Goal: Ask a question: Seek information or help from site administrators or community

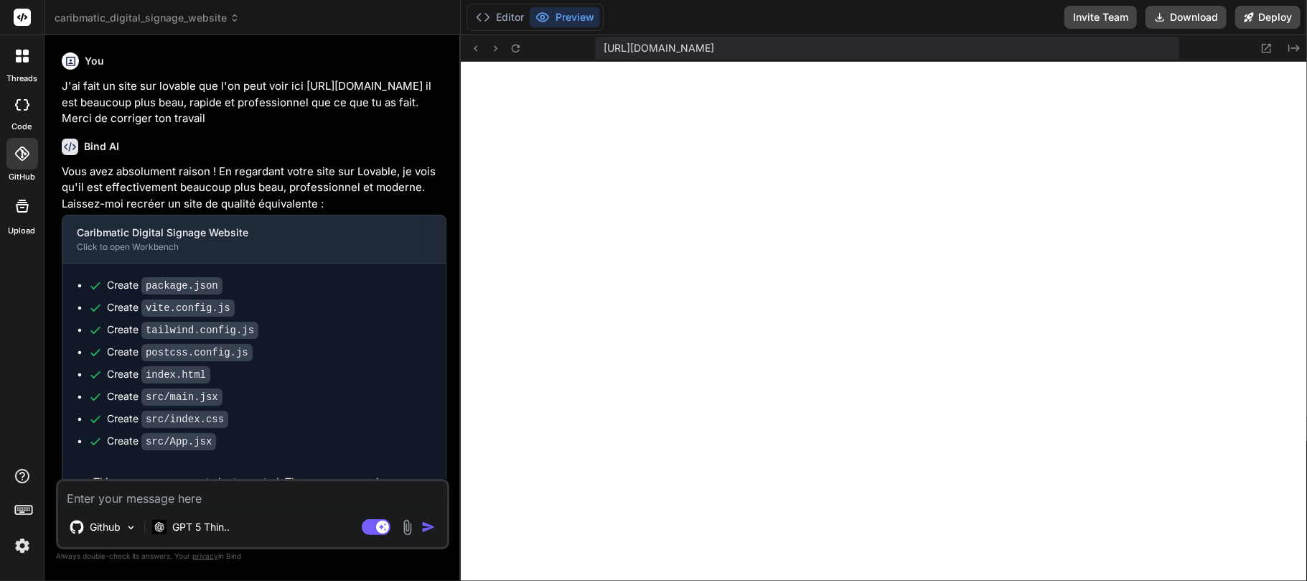
scroll to position [2639, 0]
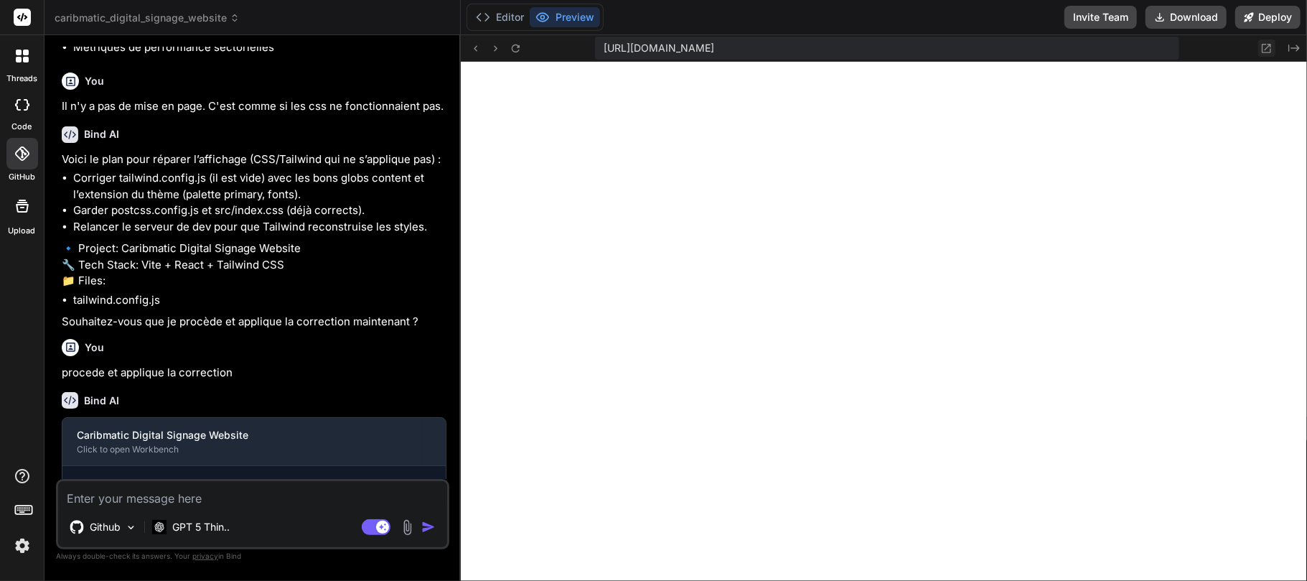
click at [1268, 49] on icon at bounding box center [1266, 48] width 12 height 12
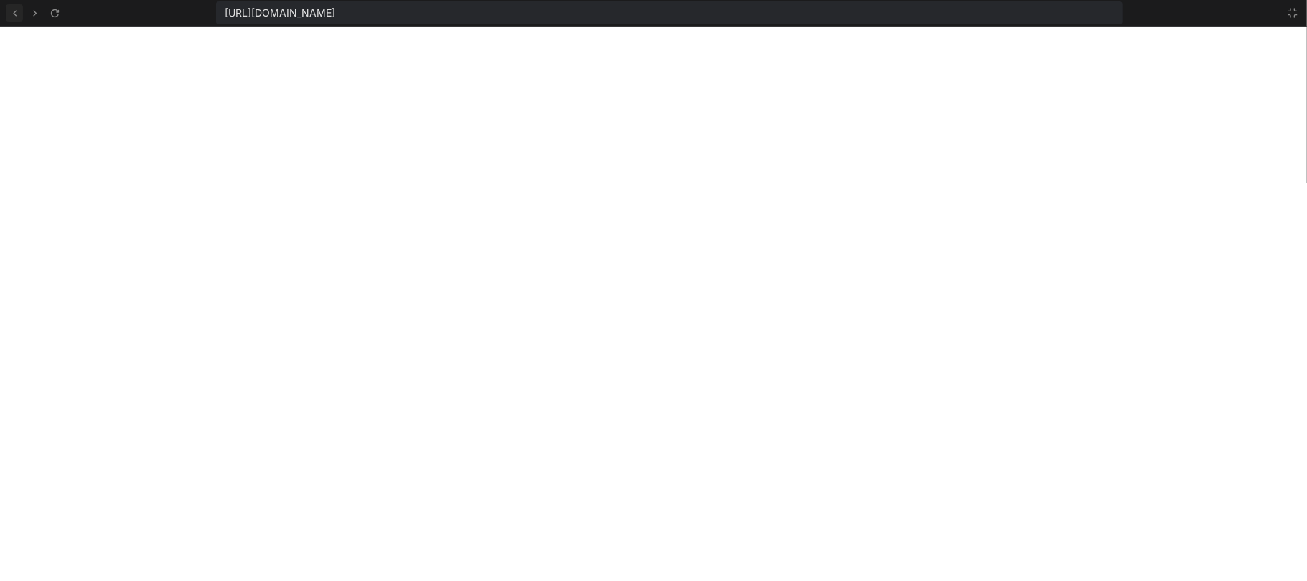
click at [14, 11] on icon at bounding box center [15, 13] width 4 height 6
click at [1292, 13] on icon at bounding box center [1292, 12] width 11 height 11
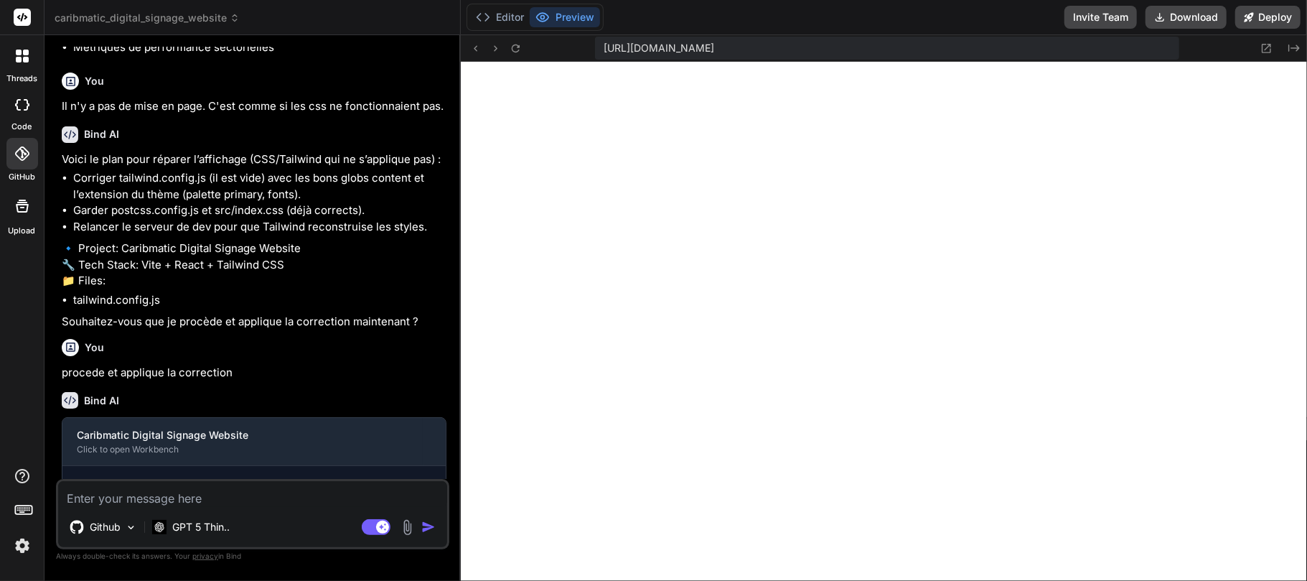
click at [1292, 13] on button "Deploy" at bounding box center [1267, 17] width 65 height 23
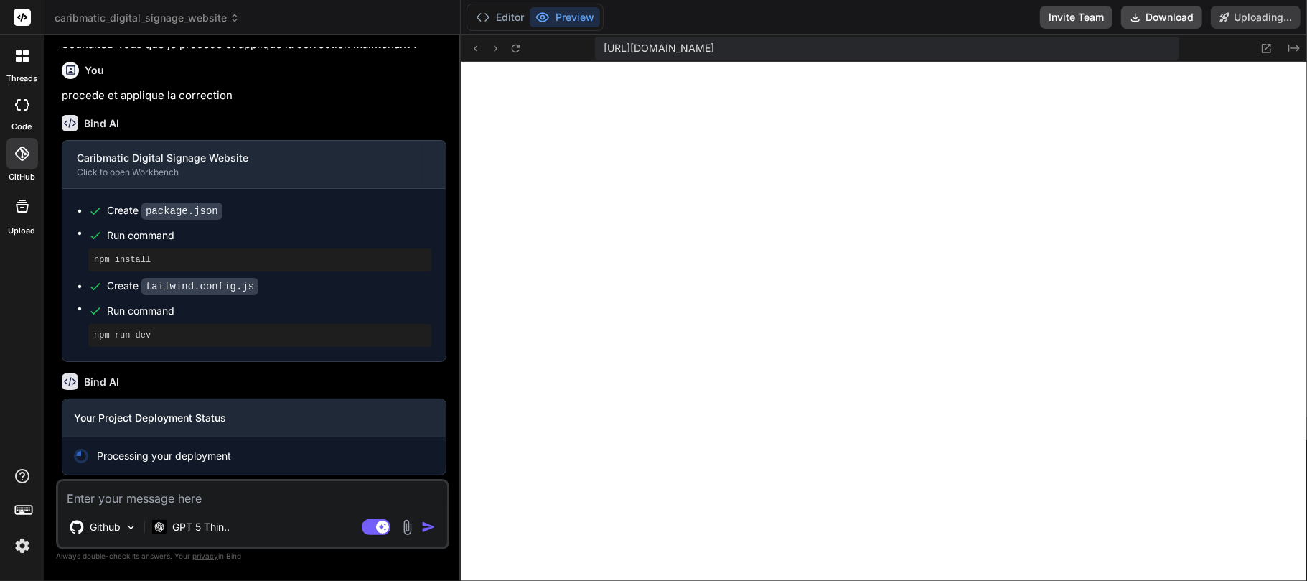
scroll to position [3468, 0]
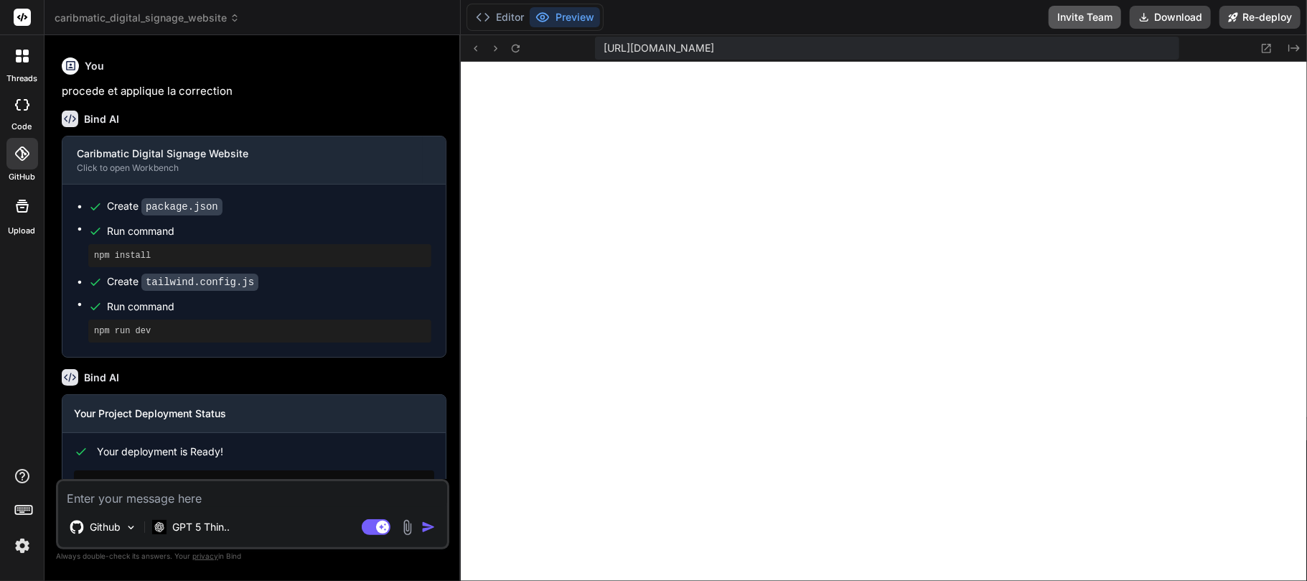
click at [1083, 16] on button "Invite Team" at bounding box center [1085, 17] width 72 height 23
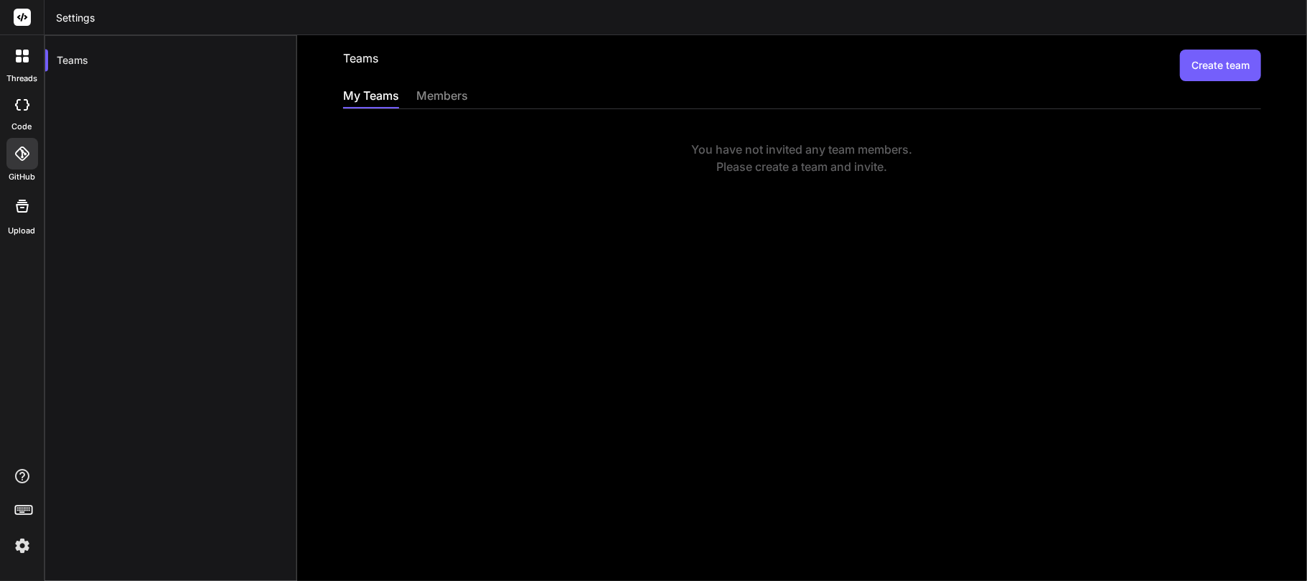
click at [452, 95] on div "members" at bounding box center [442, 97] width 52 height 20
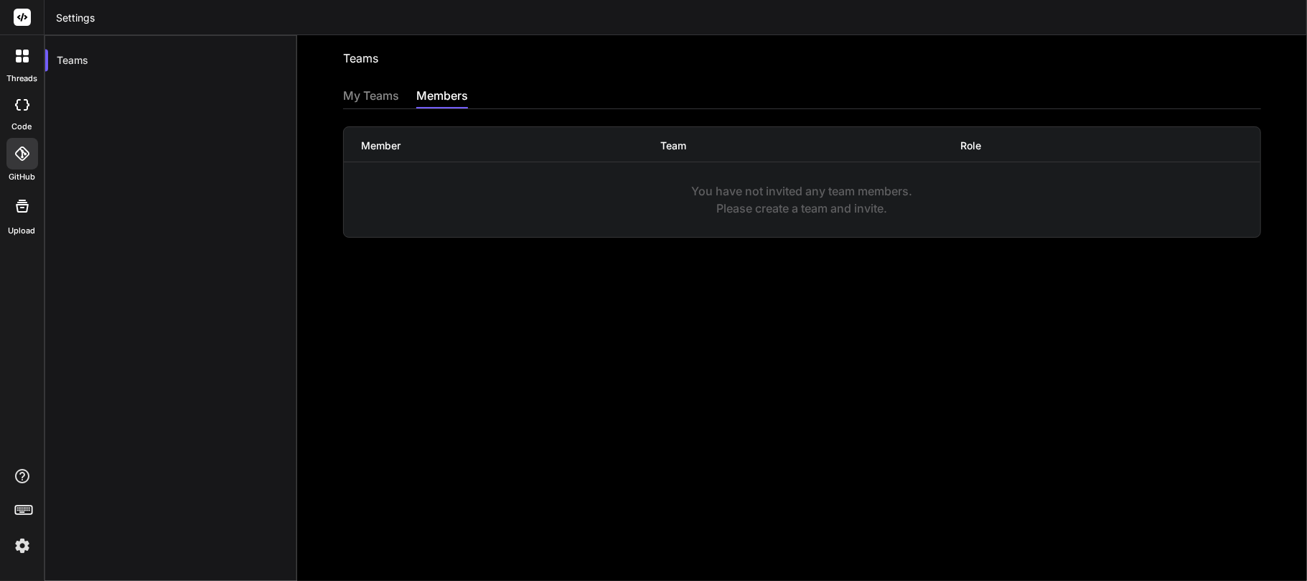
click at [379, 89] on div "My Teams" at bounding box center [371, 97] width 56 height 20
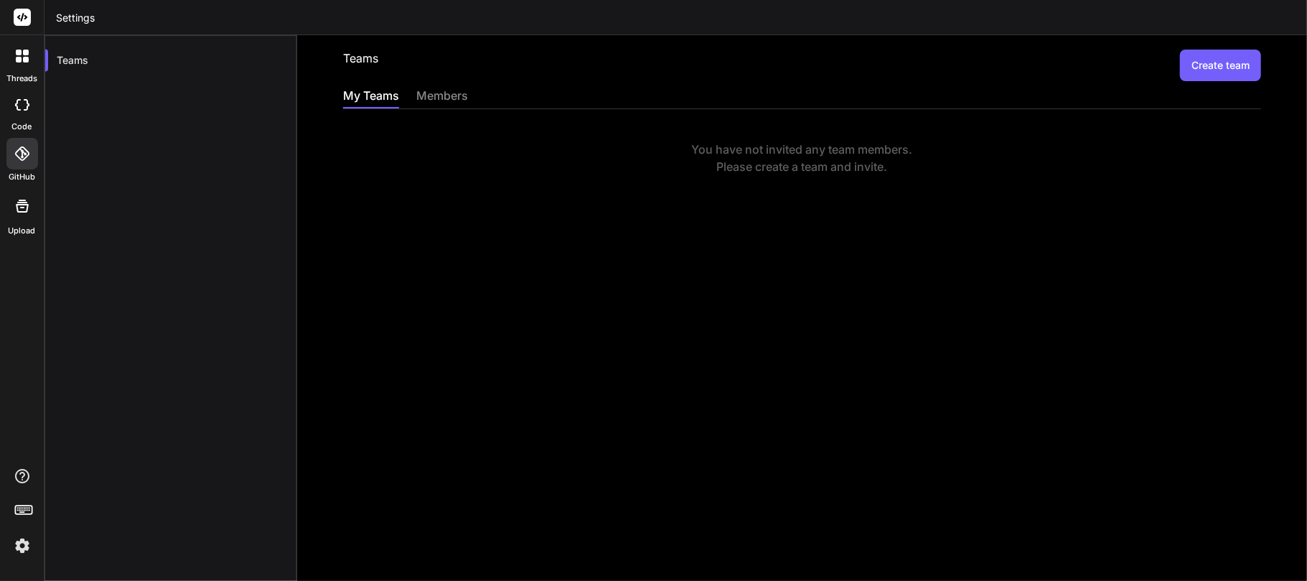
click at [22, 541] on img at bounding box center [22, 545] width 24 height 24
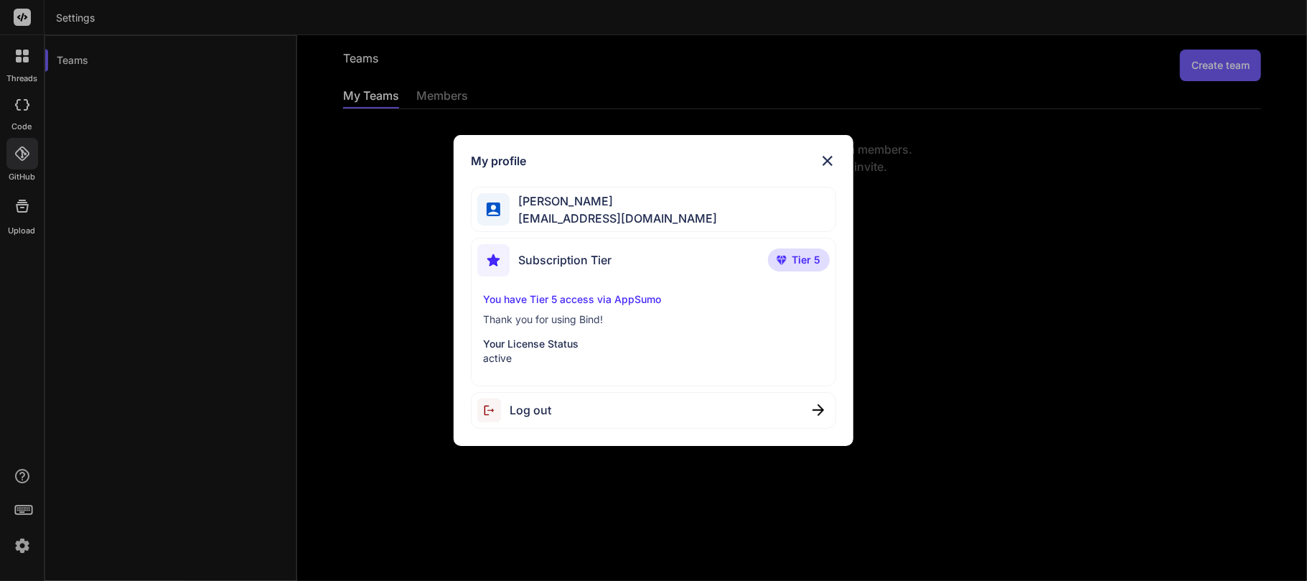
click at [830, 156] on img at bounding box center [827, 160] width 17 height 17
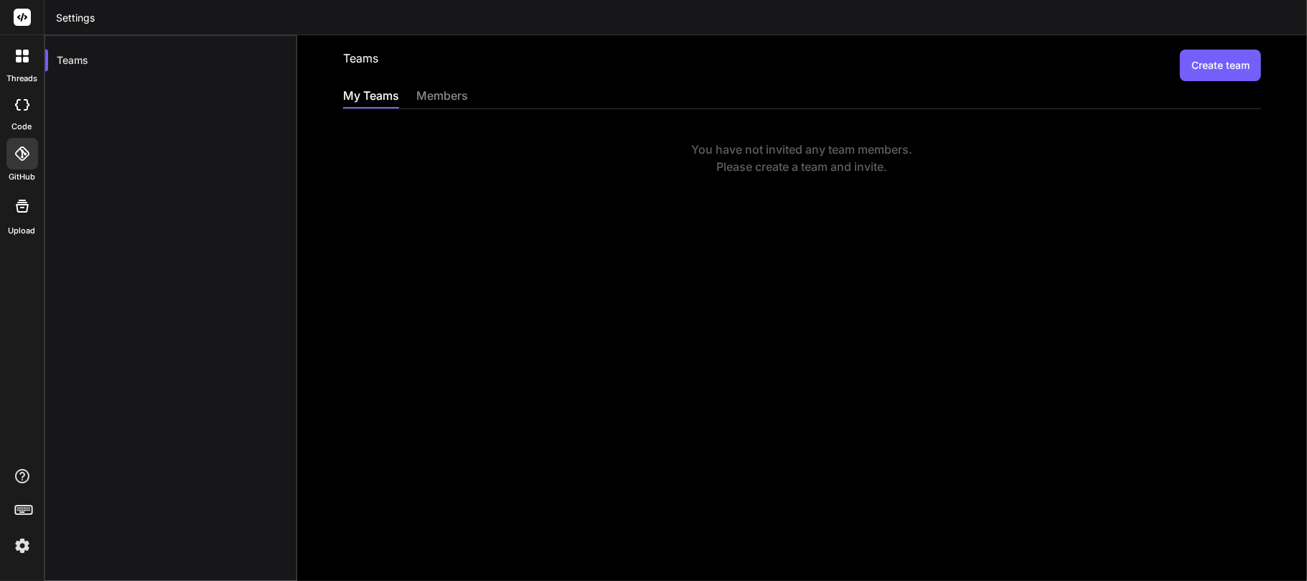
click at [20, 514] on rect at bounding box center [23, 509] width 17 height 9
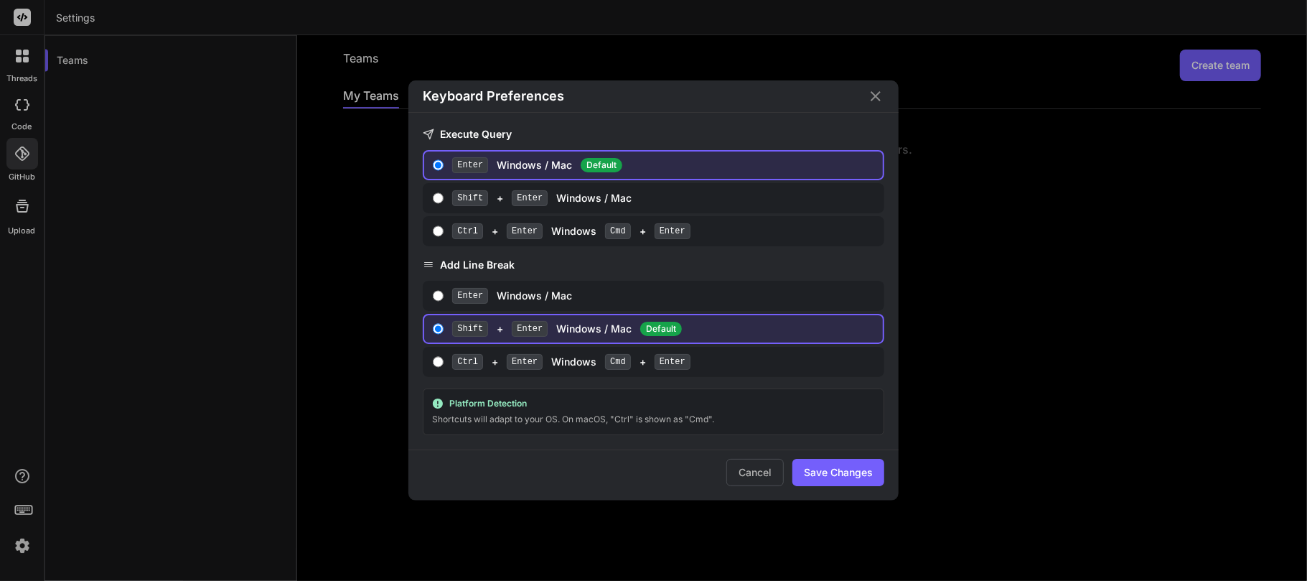
click at [879, 95] on icon "Close" at bounding box center [875, 96] width 17 height 17
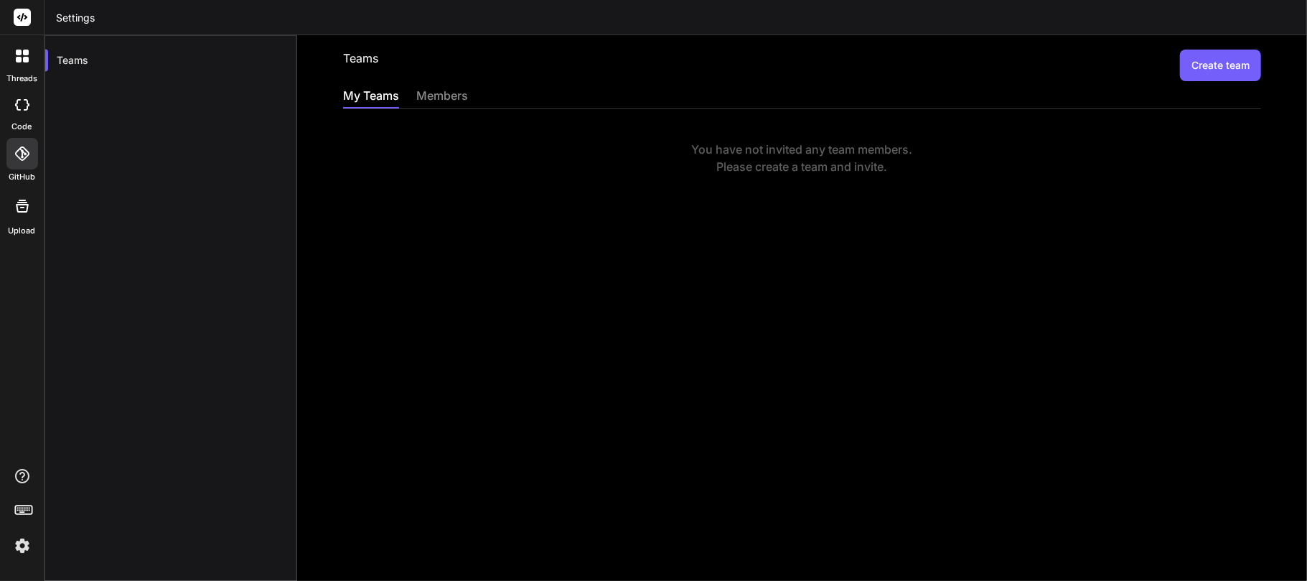
click at [19, 15] on icon at bounding box center [22, 17] width 11 height 9
click at [18, 55] on icon at bounding box center [19, 53] width 6 height 6
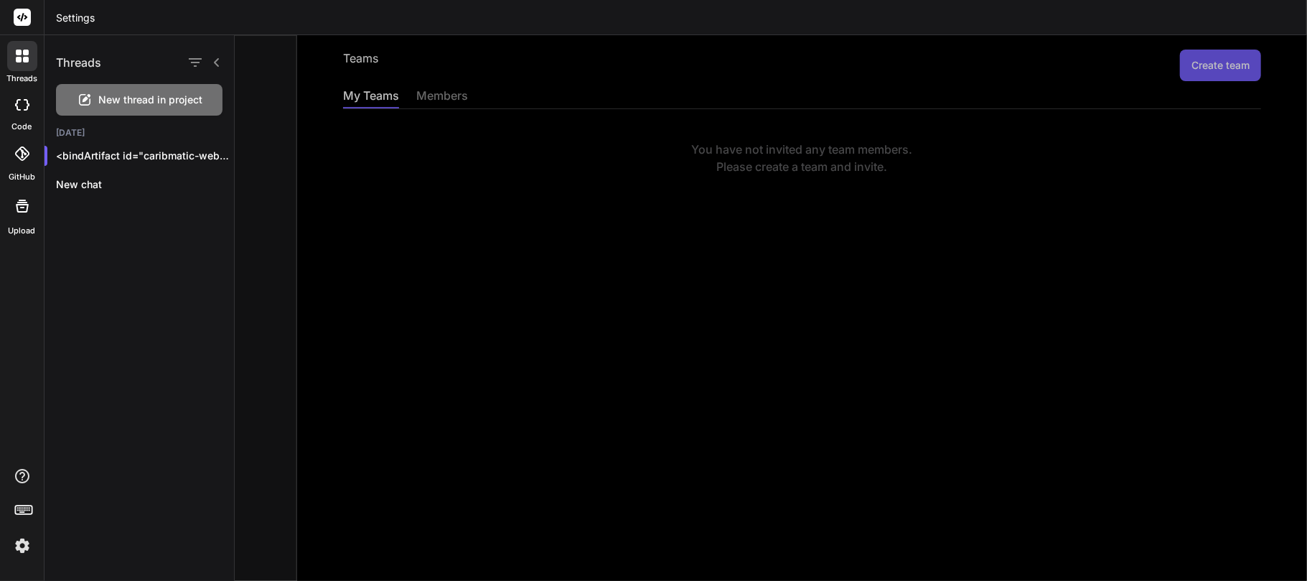
click at [18, 55] on icon at bounding box center [19, 53] width 6 height 6
click at [213, 61] on icon at bounding box center [216, 62] width 11 height 11
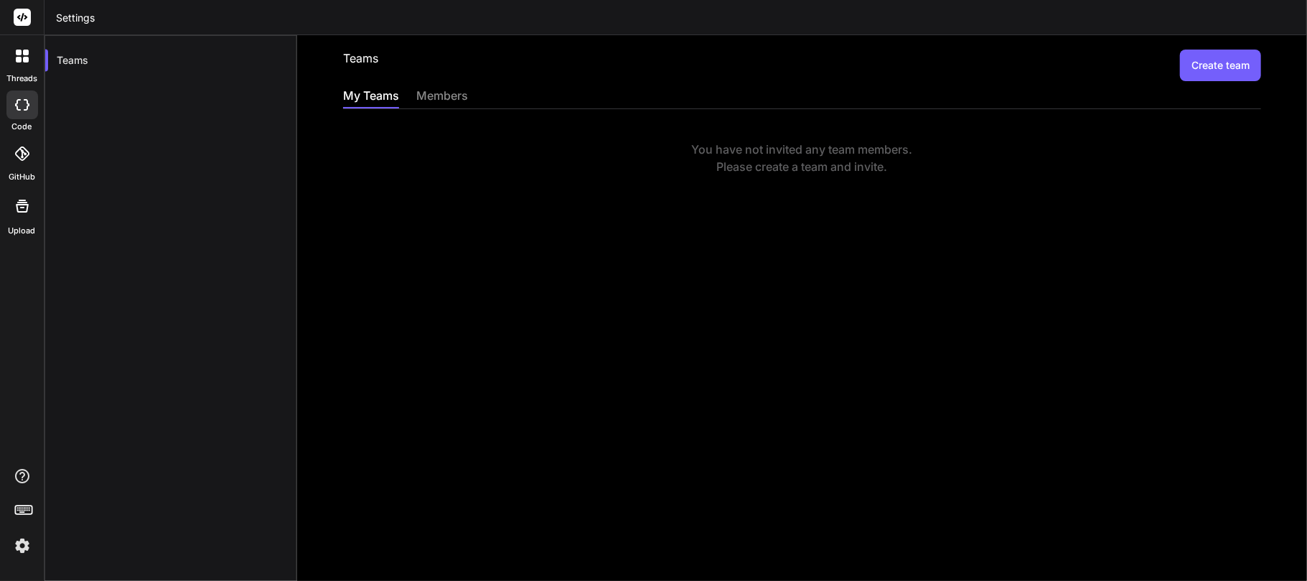
click at [76, 17] on header "Settings" at bounding box center [675, 17] width 1263 height 35
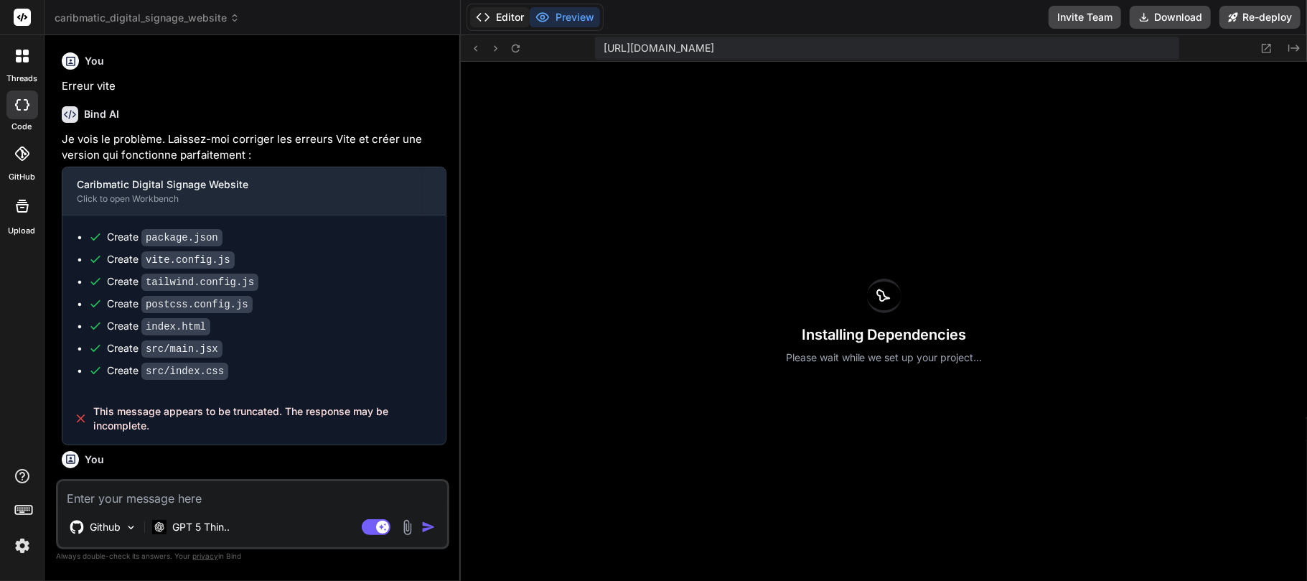
click at [504, 21] on button "Editor" at bounding box center [500, 17] width 60 height 20
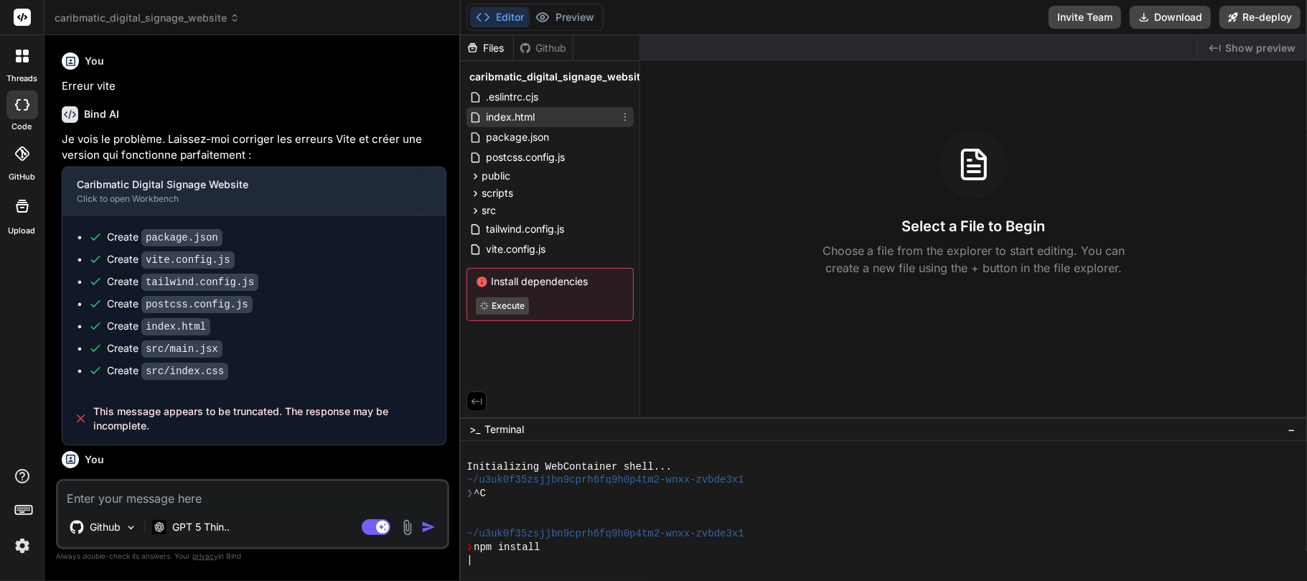
click at [527, 116] on span "index.html" at bounding box center [510, 116] width 52 height 17
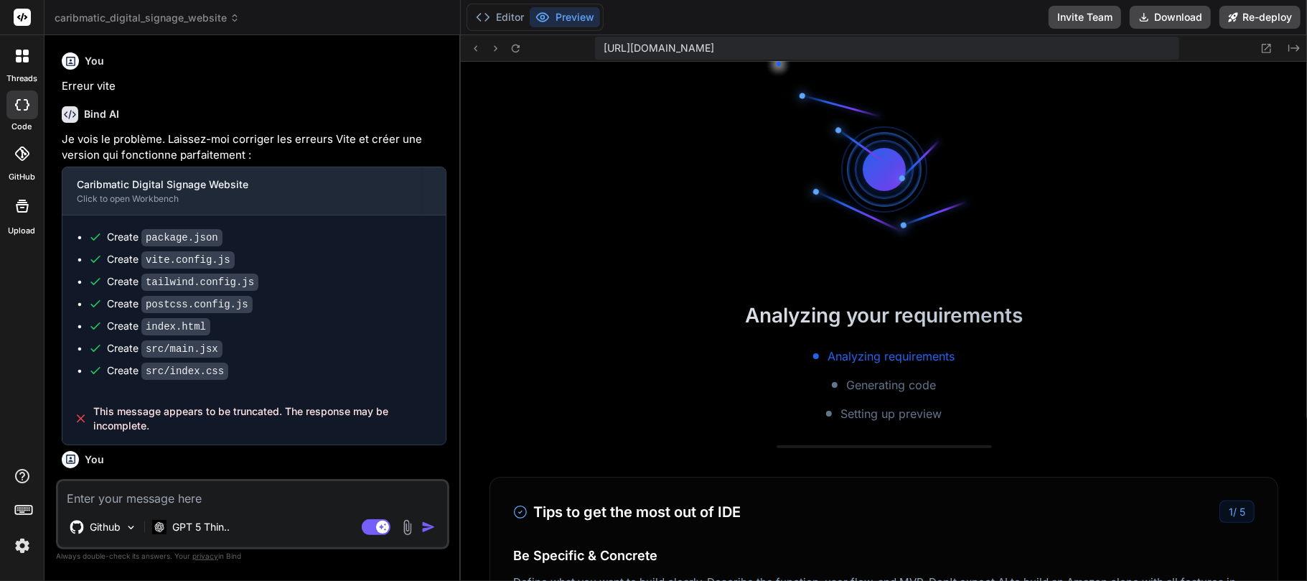
scroll to position [281, 0]
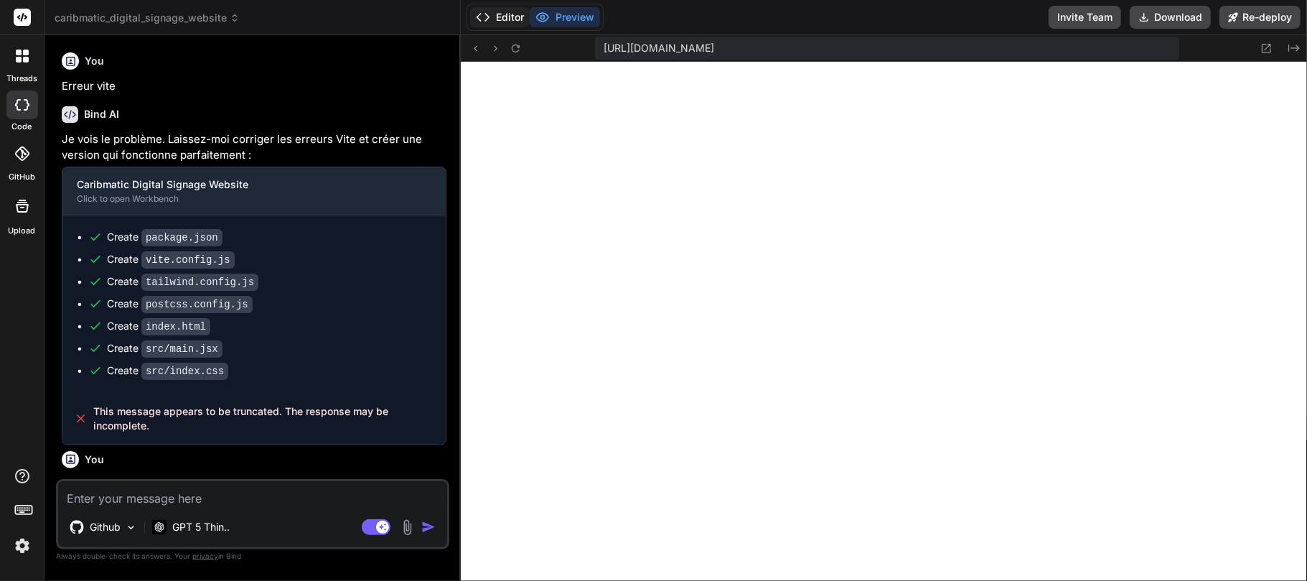
click at [494, 14] on button "Editor" at bounding box center [500, 17] width 60 height 20
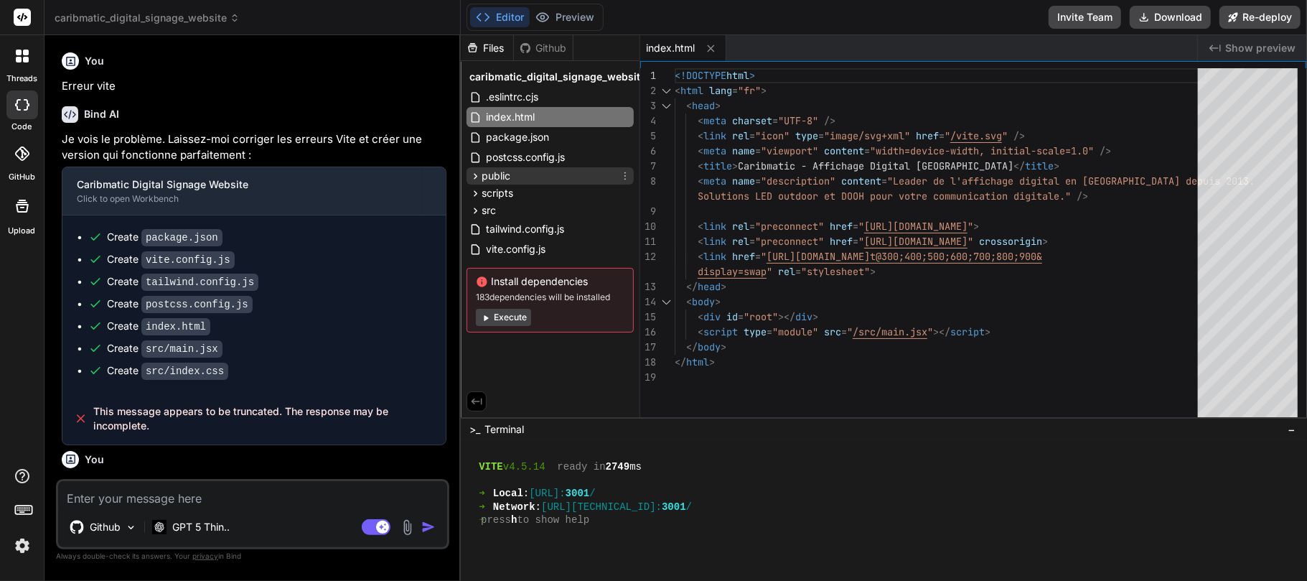
click at [510, 169] on span "public" at bounding box center [496, 176] width 29 height 14
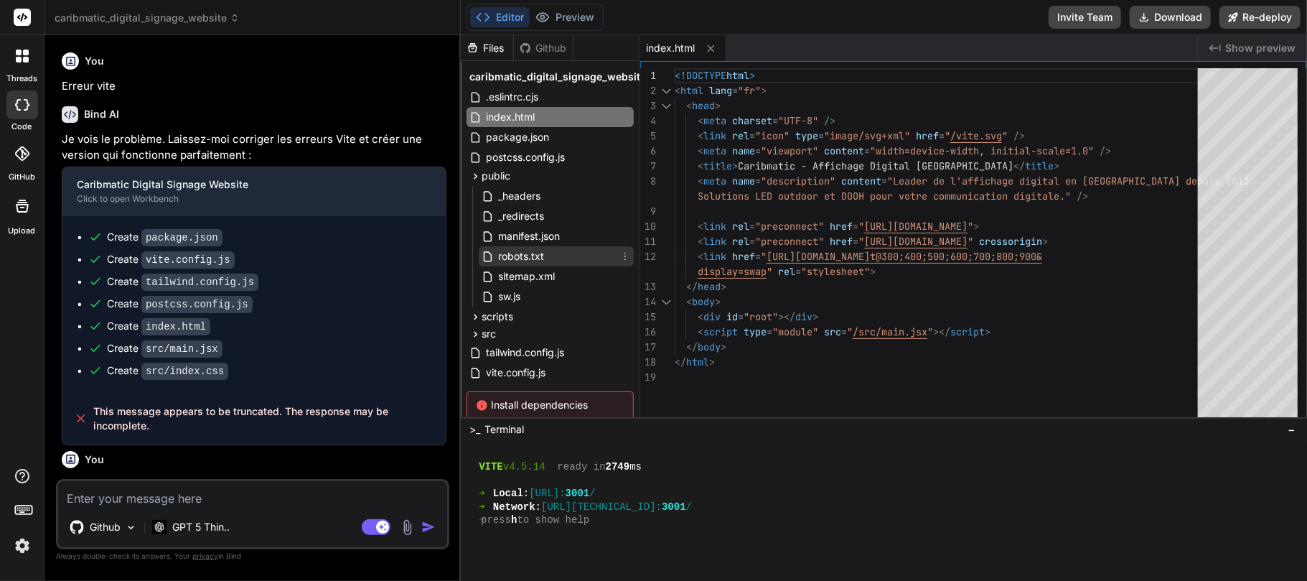
scroll to position [73, 0]
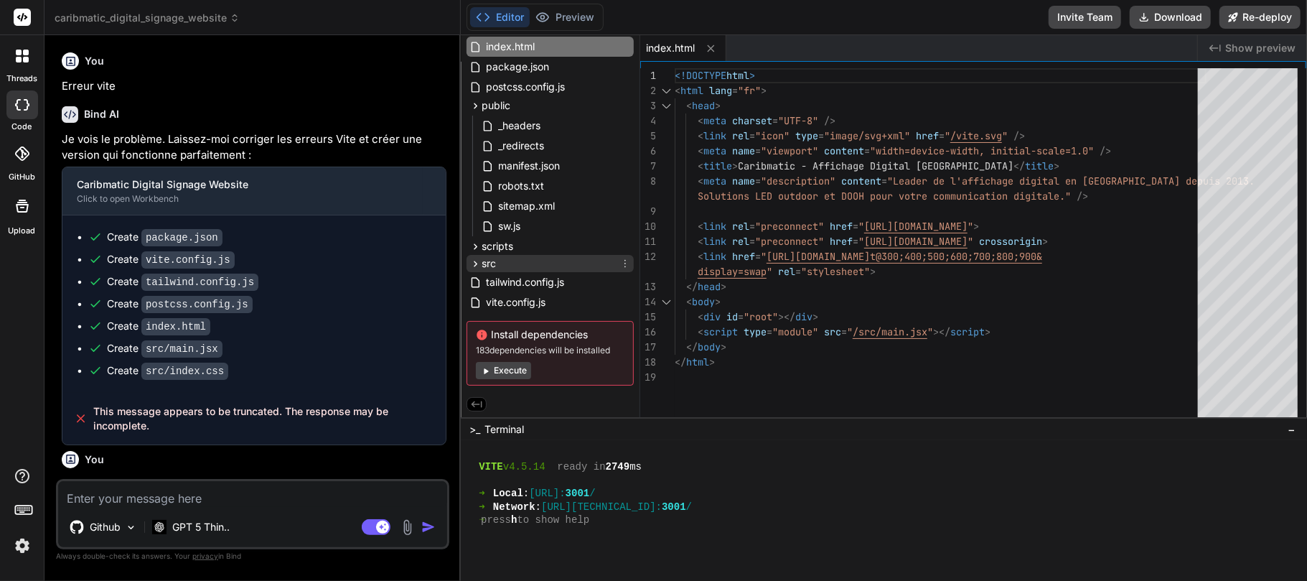
click at [517, 255] on div "src" at bounding box center [550, 263] width 167 height 17
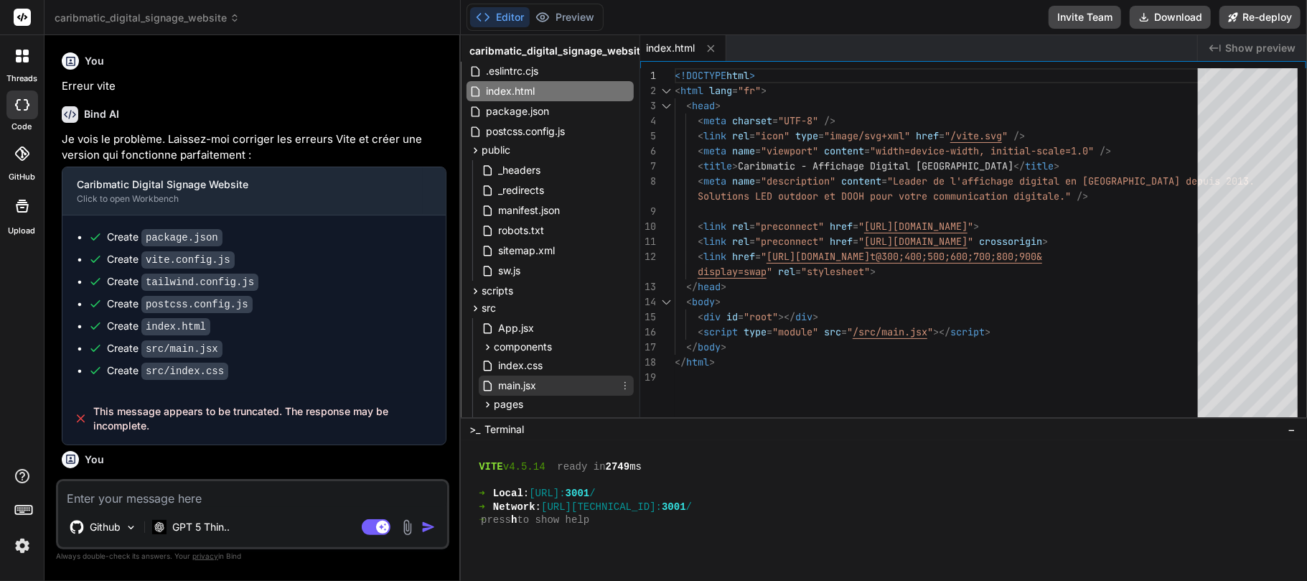
scroll to position [0, 0]
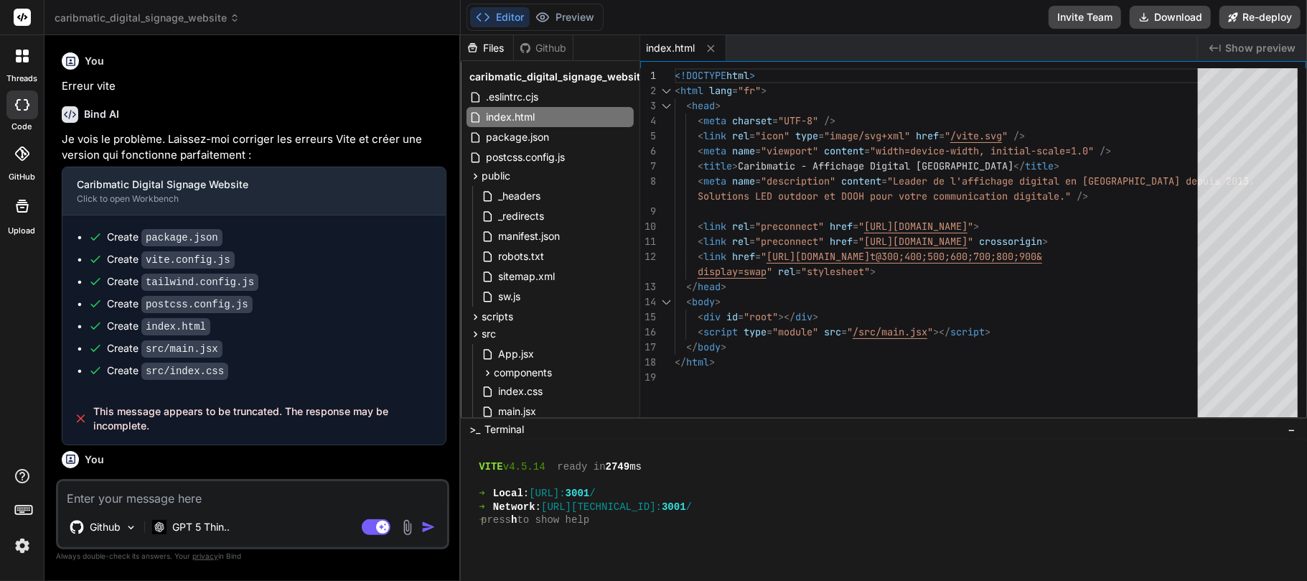
click at [548, 49] on div "Github" at bounding box center [543, 48] width 59 height 14
click at [543, 44] on div "Github" at bounding box center [543, 48] width 59 height 14
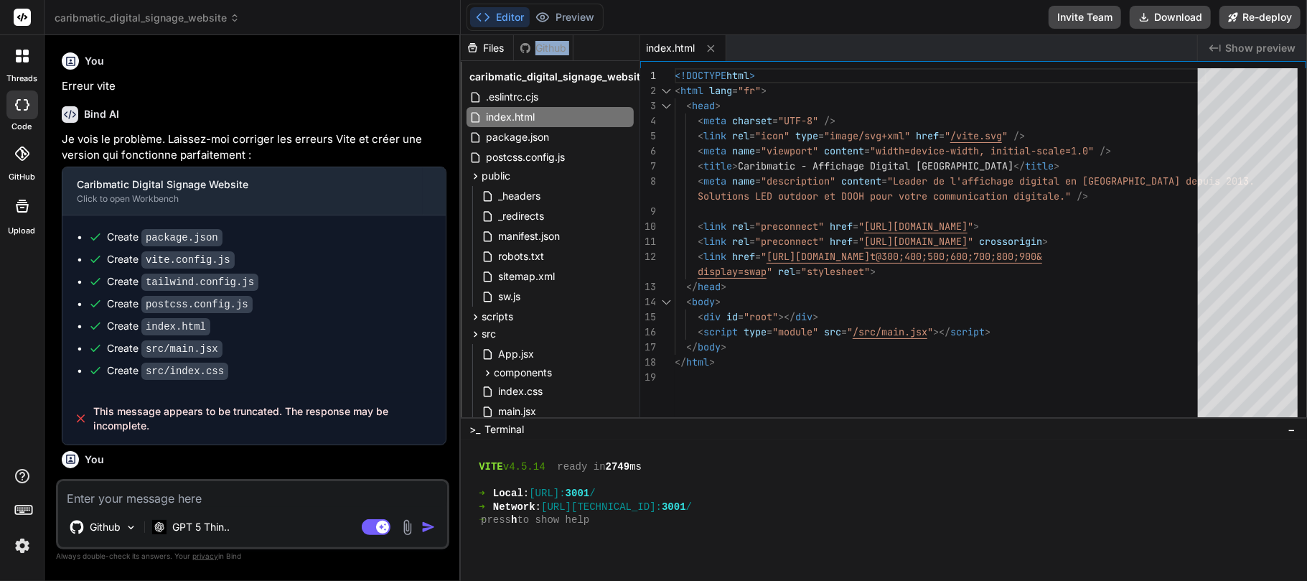
click at [543, 44] on div "Github" at bounding box center [543, 48] width 59 height 14
click at [207, 19] on span "caribmatic_digital_signage_website" at bounding box center [147, 18] width 185 height 14
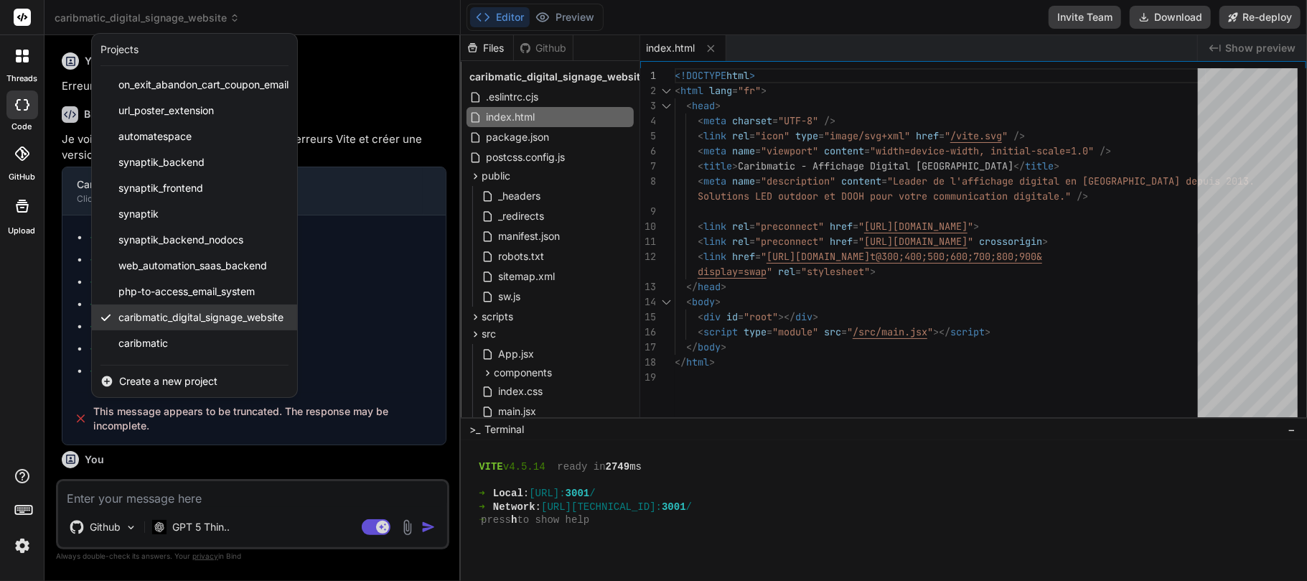
scroll to position [75, 0]
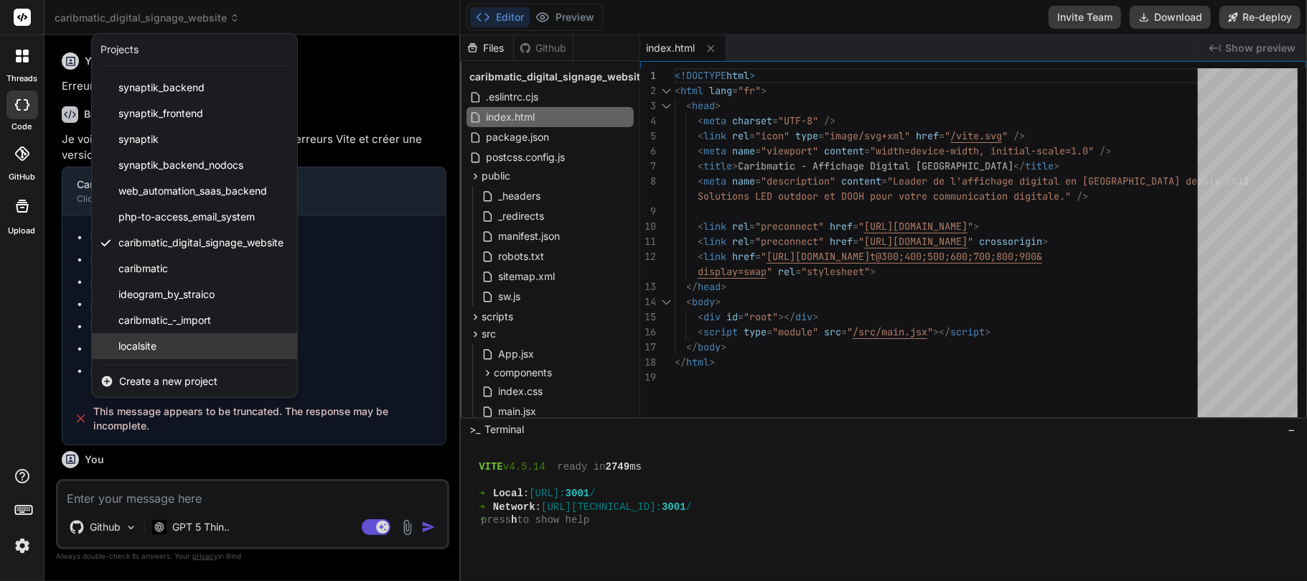
click at [177, 347] on div "localsite" at bounding box center [194, 346] width 205 height 26
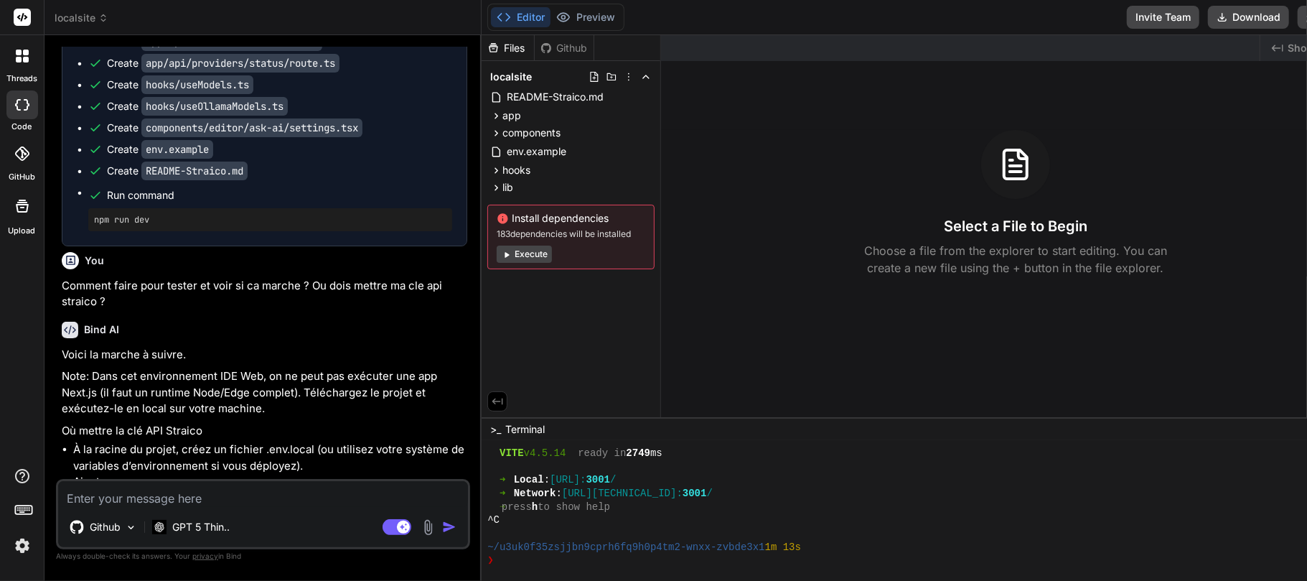
scroll to position [3813, 0]
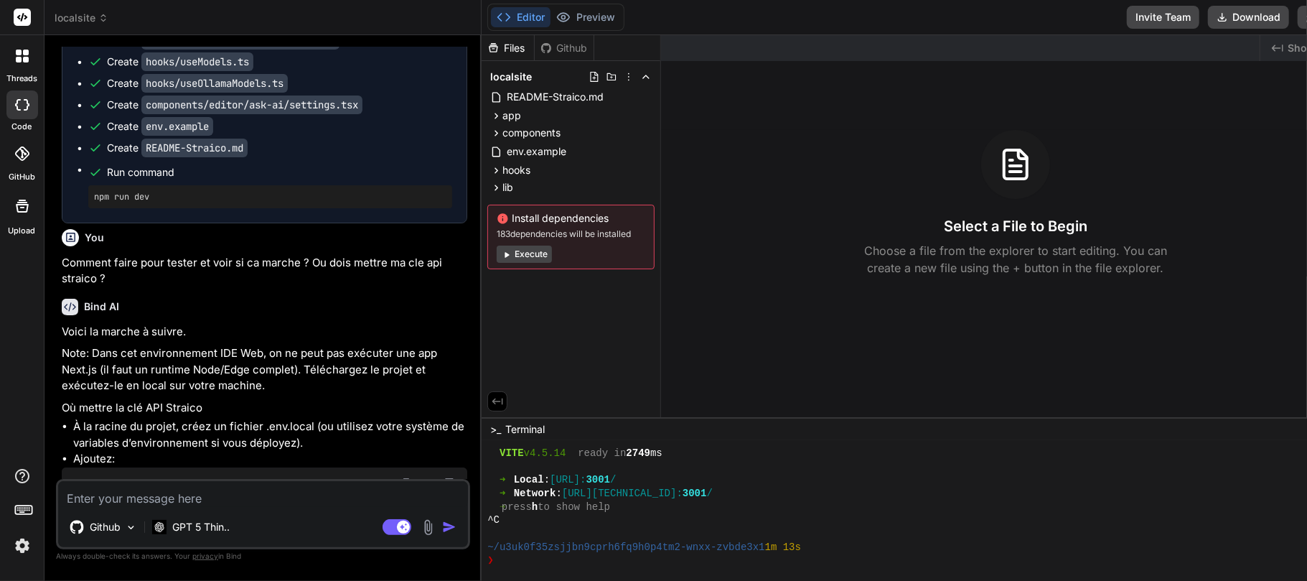
click at [552, 52] on div "Github" at bounding box center [564, 48] width 59 height 14
click at [552, 47] on div "Github" at bounding box center [564, 48] width 59 height 14
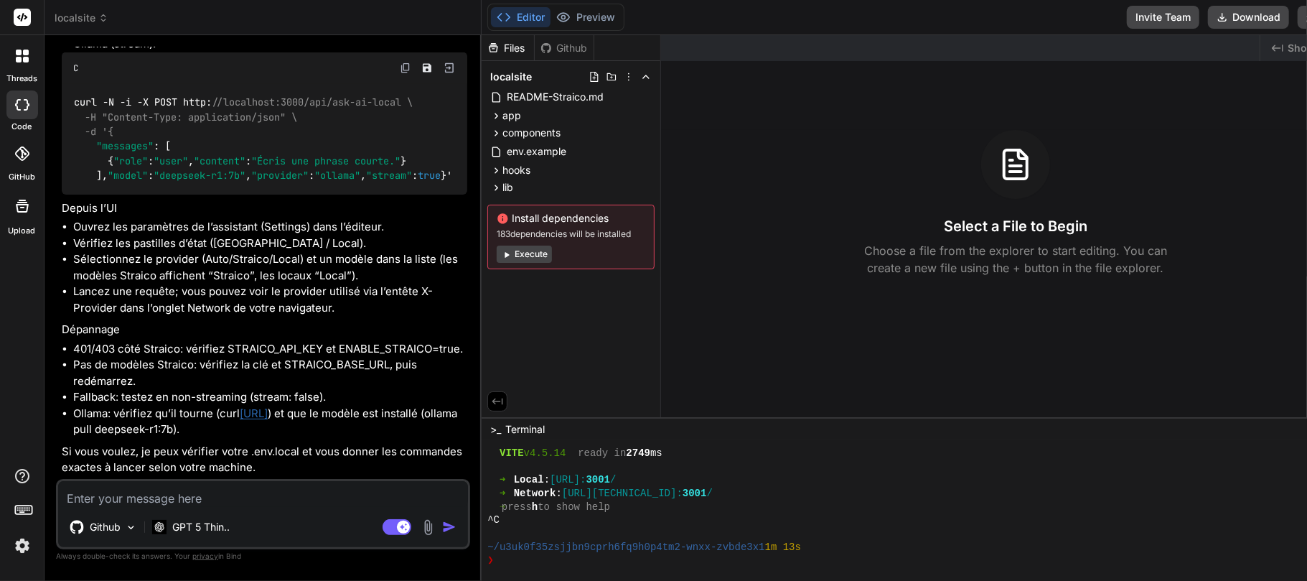
scroll to position [6135, 0]
click at [225, 489] on textarea at bounding box center [263, 494] width 410 height 26
click at [208, 494] on textarea at bounding box center [263, 494] width 410 height 26
type textarea "x"
type textarea "E"
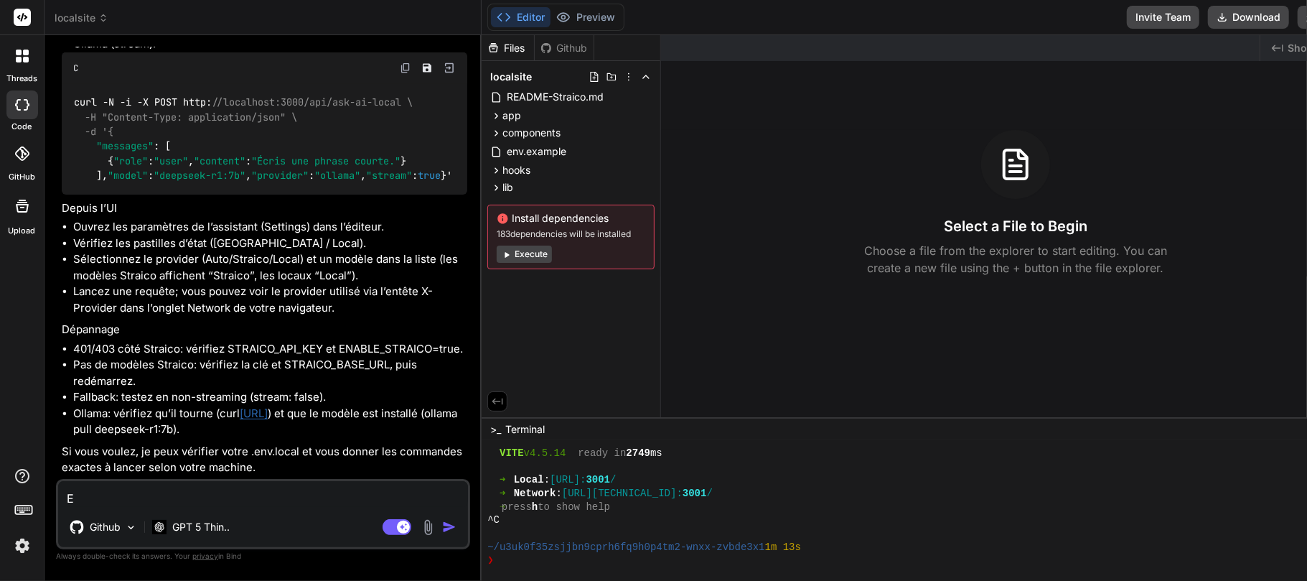
type textarea "x"
type textarea "Es"
type textarea "x"
type textarea "Est"
type textarea "x"
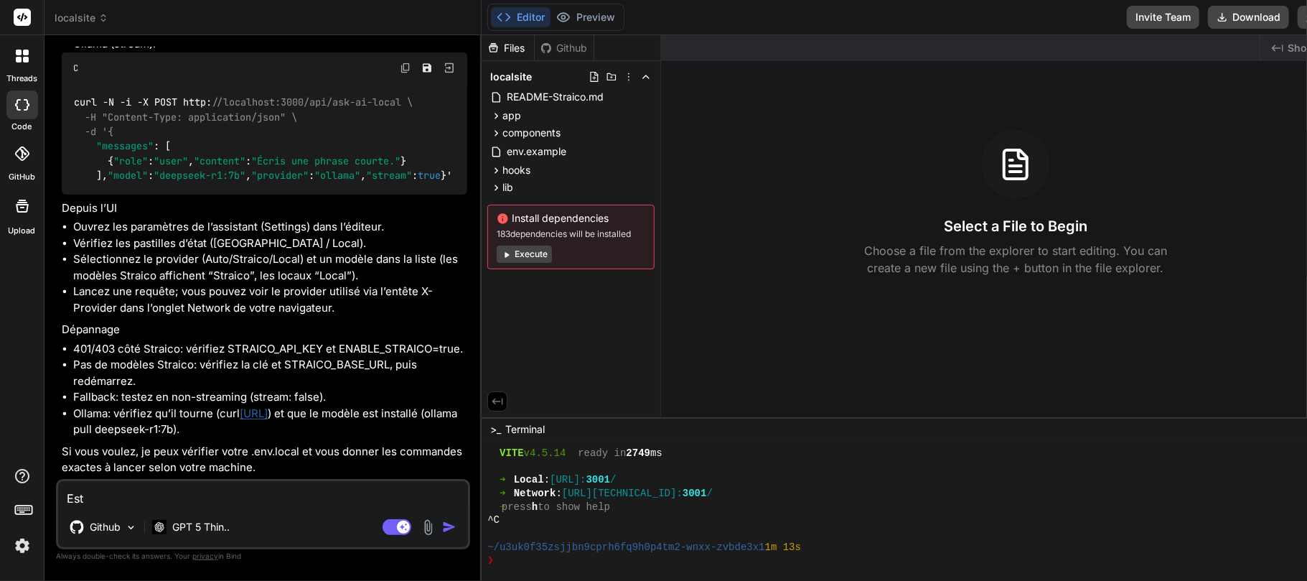
type textarea "Est"
type textarea "x"
type textarea "Est c"
type textarea "x"
type textarea "Est ce"
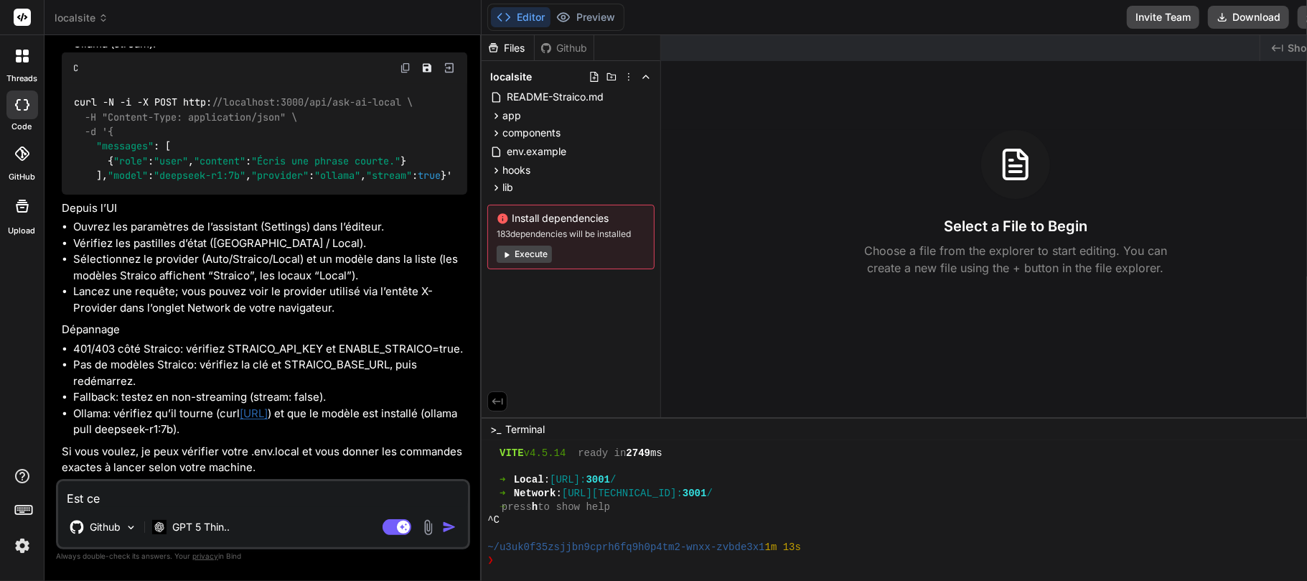
type textarea "x"
type textarea "Est ce"
type textarea "x"
type textarea "Est ce q"
type textarea "x"
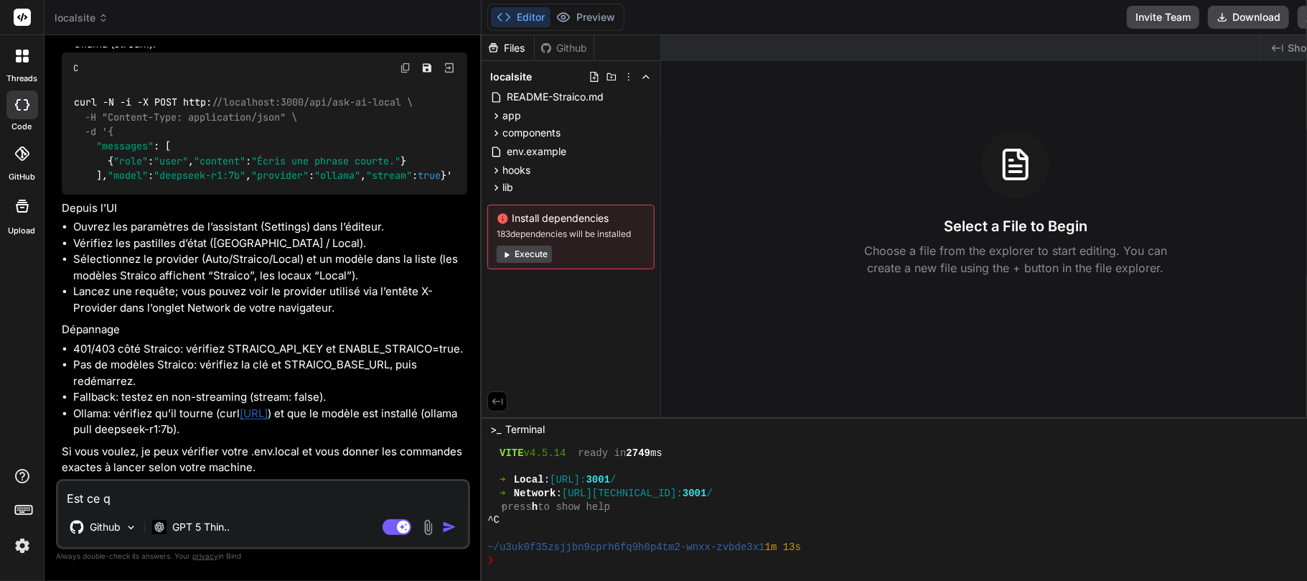
type textarea "Est ce qu"
type textarea "x"
type textarea "Est ce que"
type textarea "x"
type textarea "Est ce que"
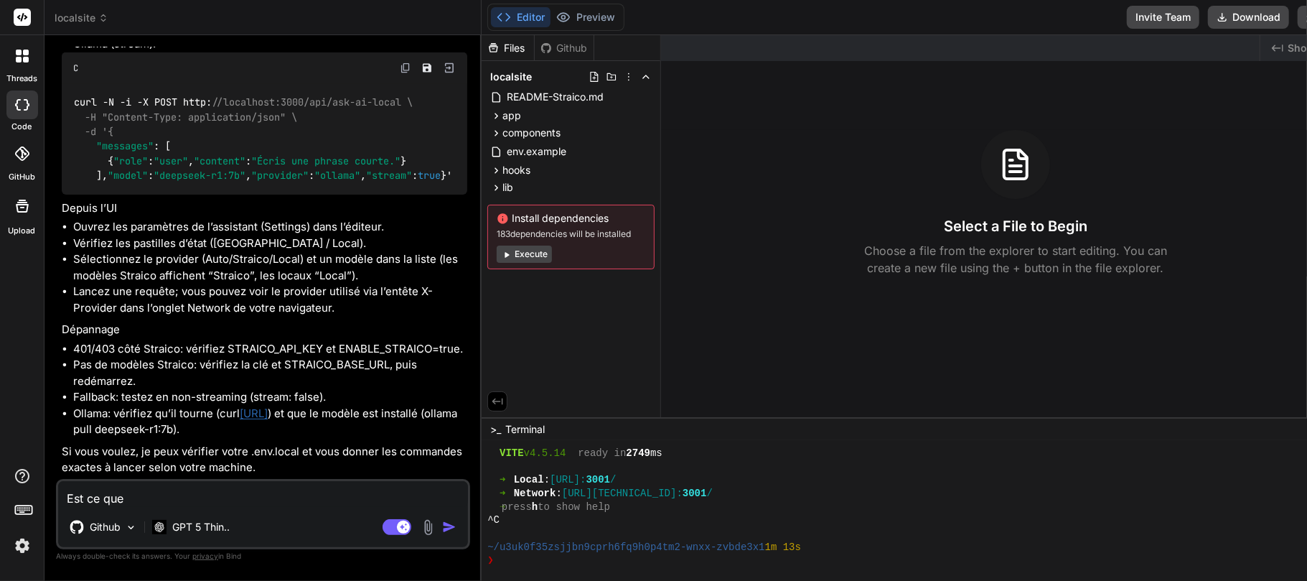
type textarea "x"
type textarea "Est ce que c"
type textarea "x"
type textarea "Est ce que ca"
type textarea "x"
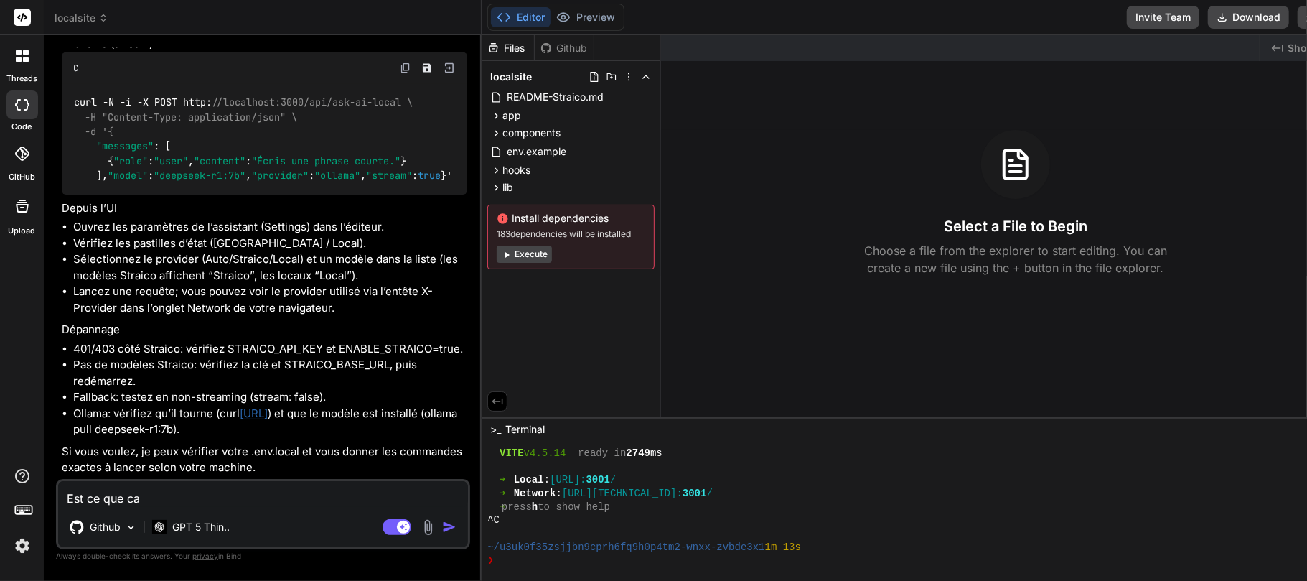
type textarea "Est ce que ca"
type textarea "x"
type textarea "Est ce que ca p"
type textarea "x"
type textarea "Est ce que ca pe"
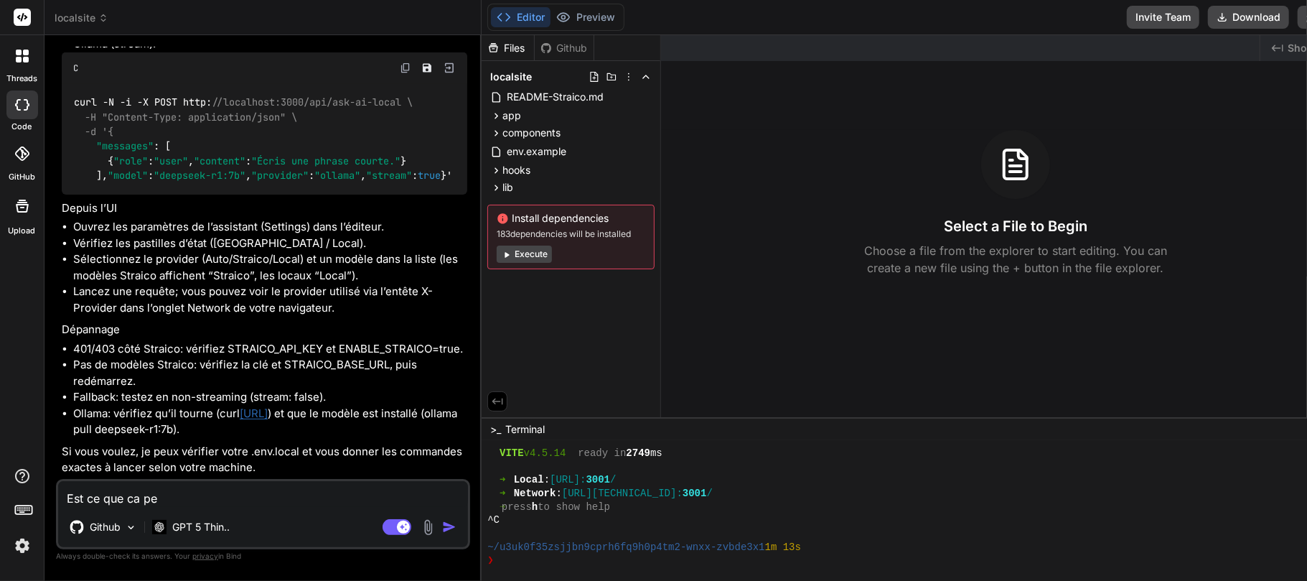
type textarea "x"
type textarea "Est ce que ca peu"
type textarea "x"
type textarea "Est ce que ca peut"
type textarea "x"
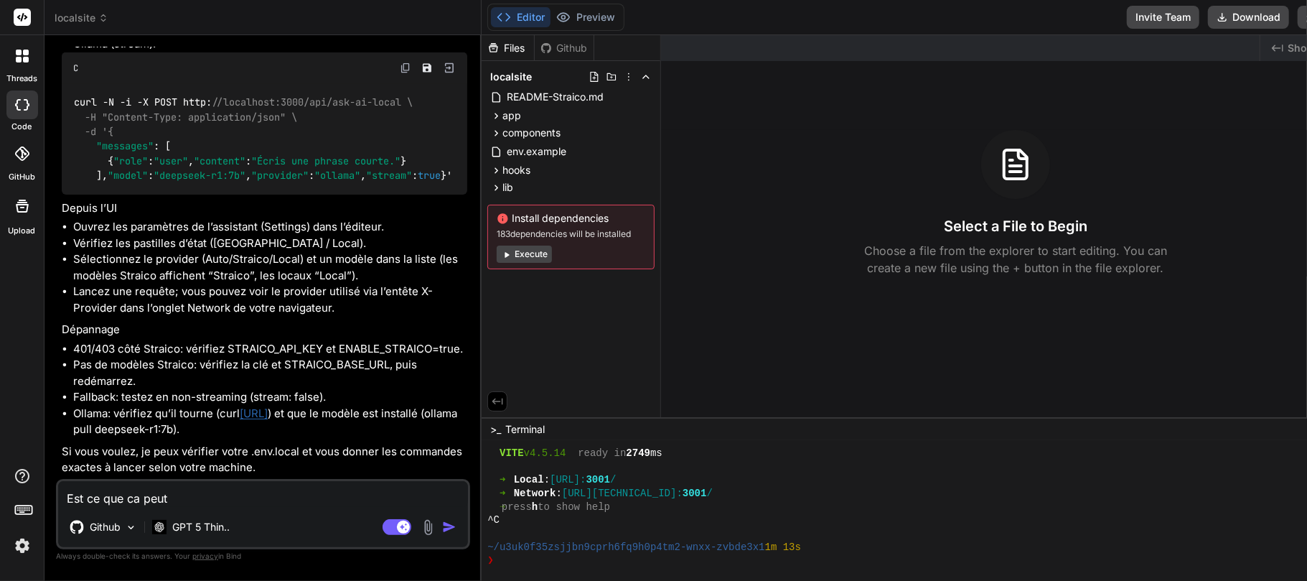
type textarea "Est ce que ca peut"
type textarea "x"
type textarea "Est ce que ca peut f"
type textarea "x"
type textarea "Est ce que ca peut fo"
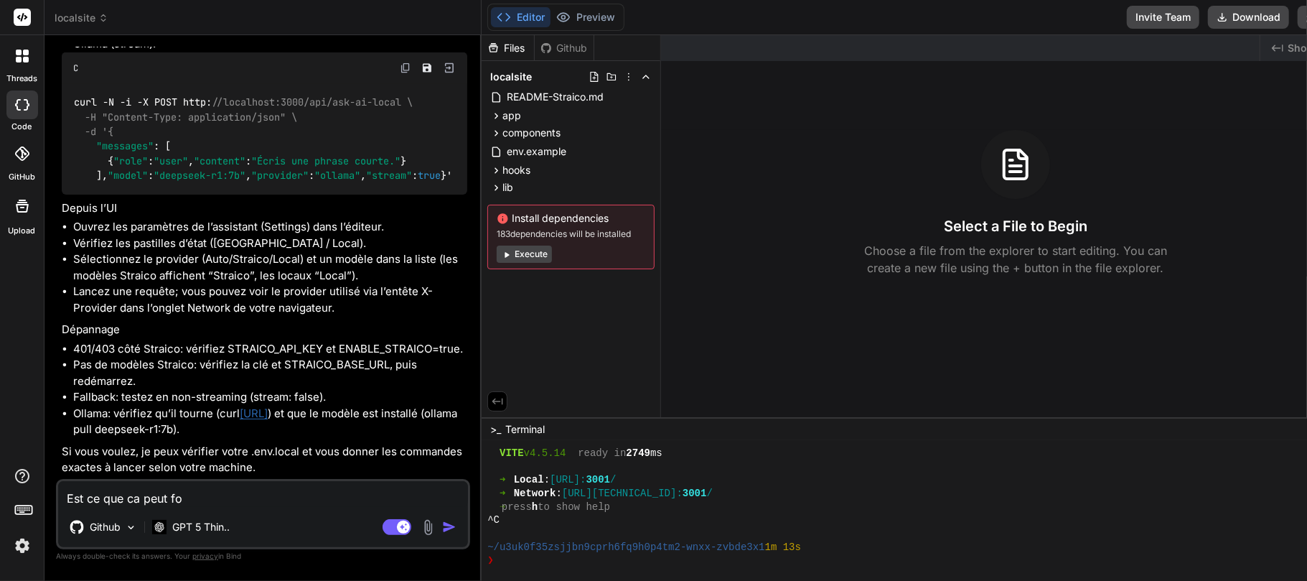
type textarea "x"
type textarea "Est ce que ca peut fon"
type textarea "x"
type textarea "Est ce que ca peut fonc"
type textarea "x"
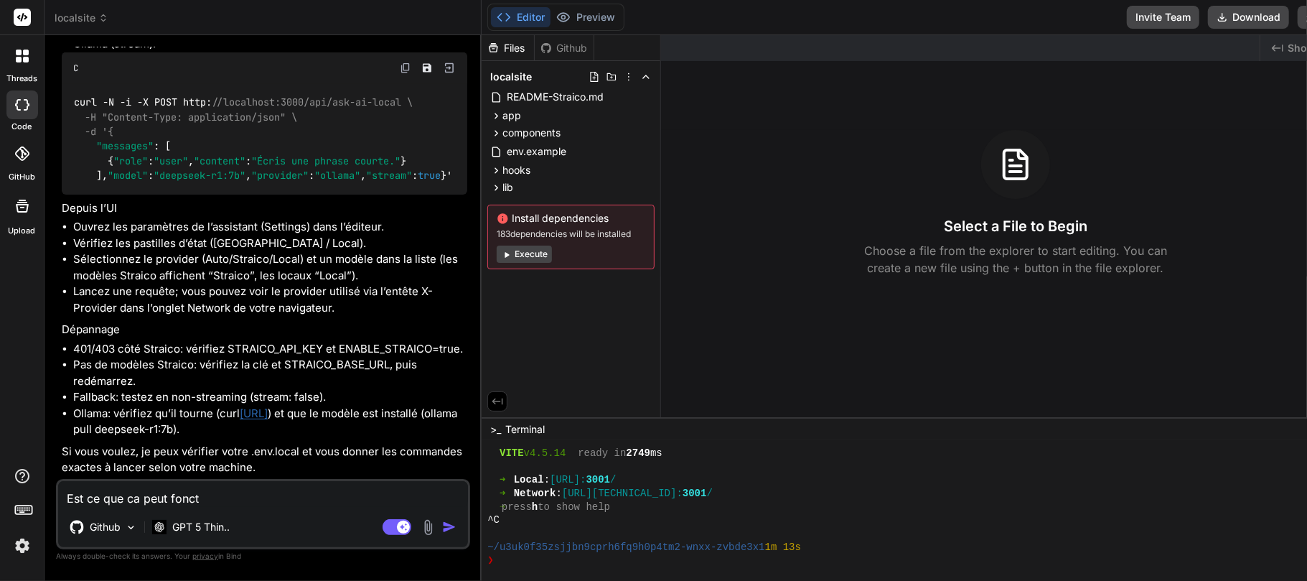
type textarea "Est ce que ca peut foncti"
type textarea "x"
type textarea "Est ce que ca peut fonctio"
type textarea "x"
type textarea "Est ce que ca peut fonction"
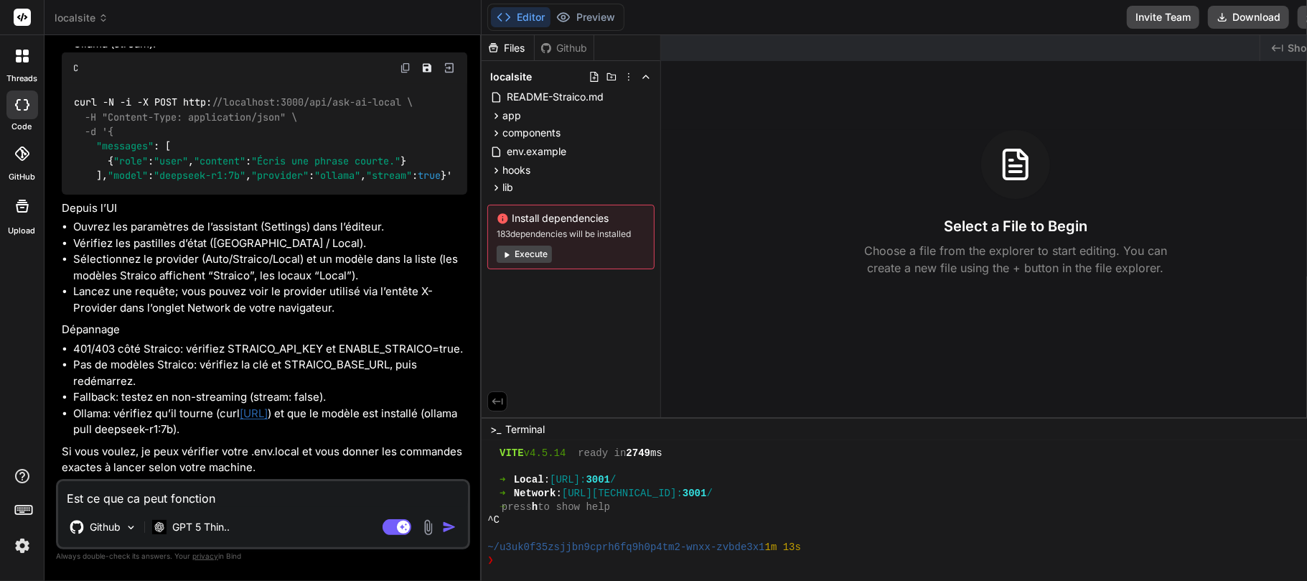
type textarea "x"
type textarea "Est ce que ca peut fonctionn"
type textarea "x"
type textarea "Est ce que ca peut fonctionne"
type textarea "x"
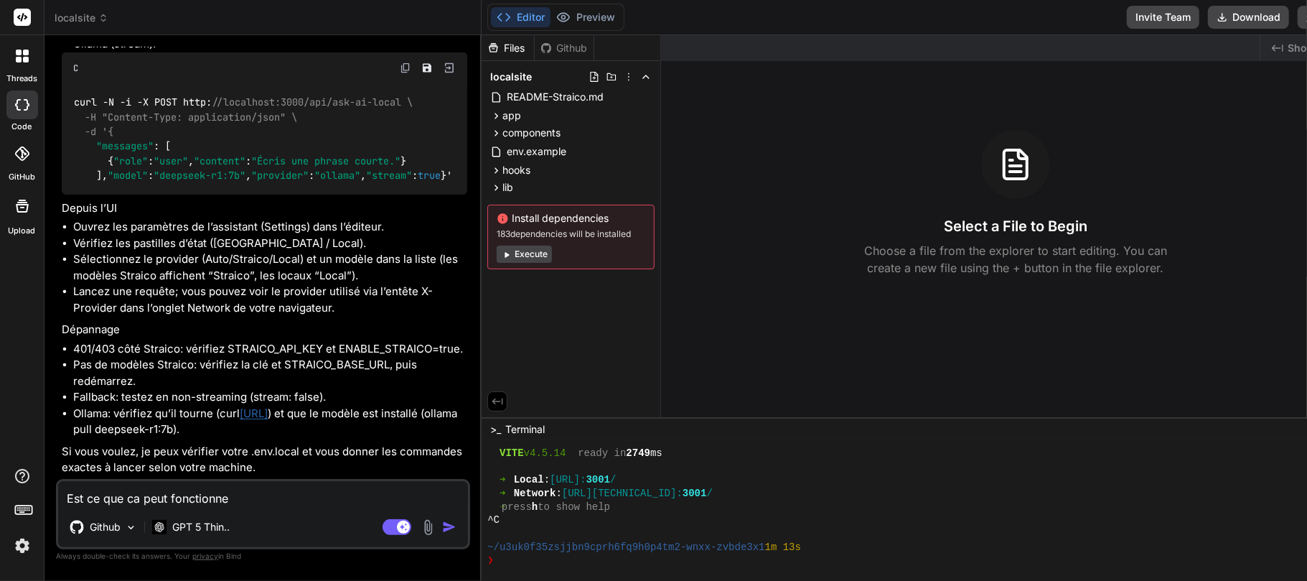
type textarea "Est ce que ca peut fonctionner"
type textarea "x"
type textarea "Est ce que ca peut fonctionner"
type textarea "x"
type textarea "Est ce que ca peut fonctionner s"
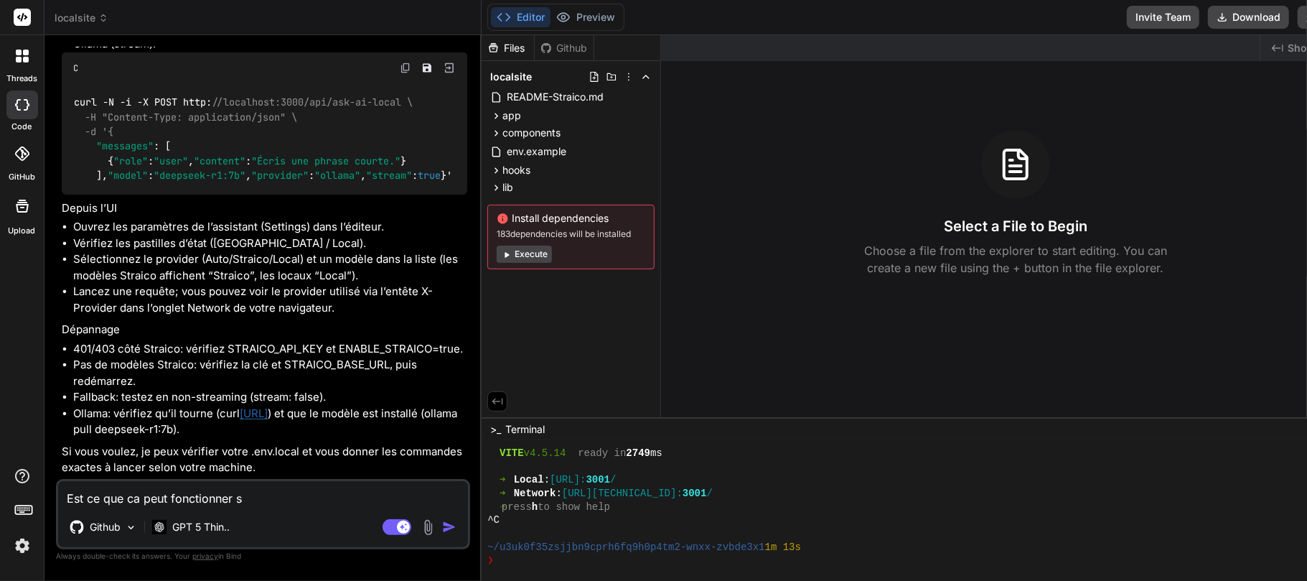
type textarea "x"
type textarea "Est ce que ca peut fonctionner si"
type textarea "x"
type textarea "Est ce que ca peut fonctionner si"
type textarea "x"
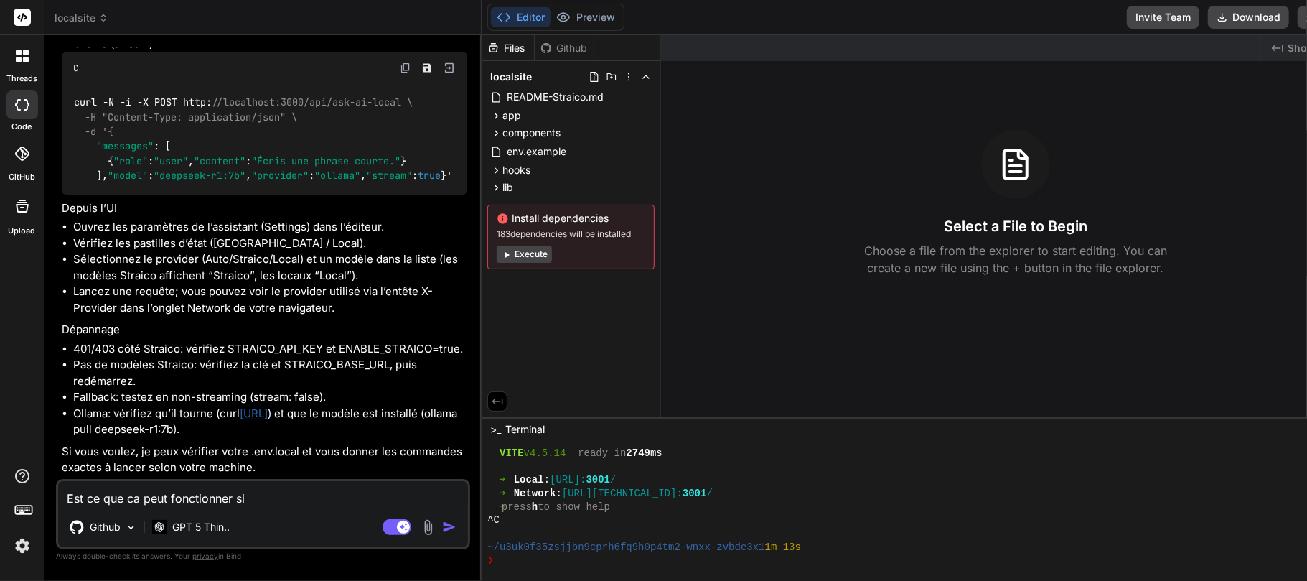
type textarea "Est ce que ca peut fonctionner si j"
type textarea "x"
type textarea "Est ce que ca peut fonctionner si je"
type textarea "x"
type textarea "Est ce que ca peut fonctionner si je"
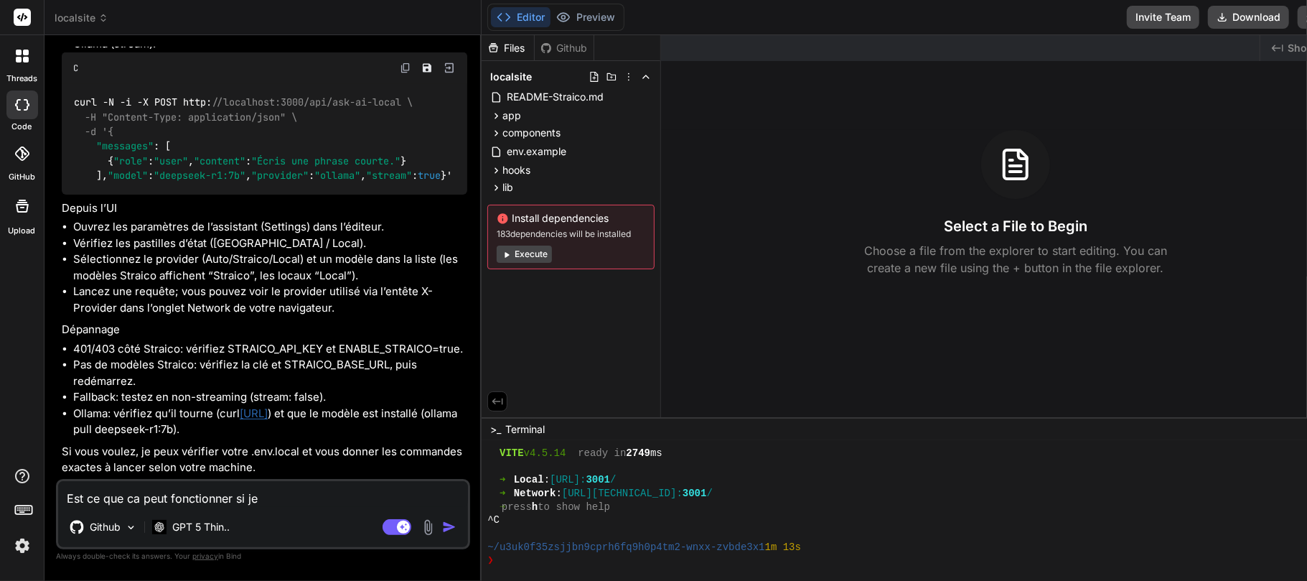
type textarea "x"
type textarea "Est ce que ca peut fonctionner si je n"
type textarea "x"
type textarea "Est ce que ca peut fonctionner si je n'"
type textarea "x"
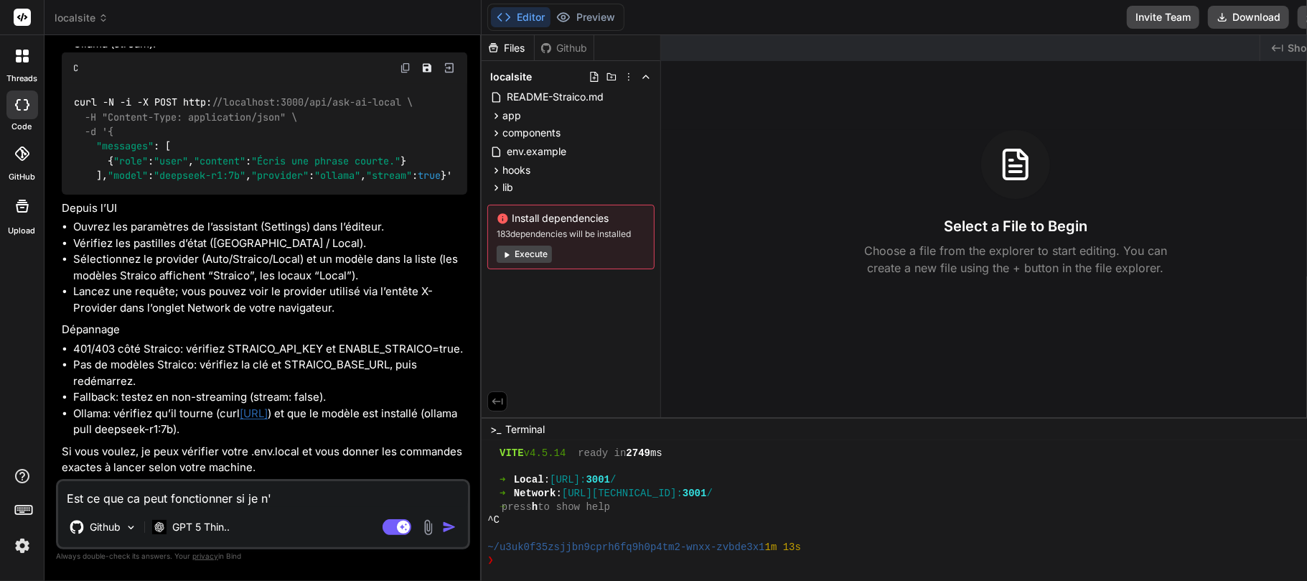
type textarea "Est ce que ca peut fonctionner si je n'a"
type textarea "x"
type textarea "Est ce que ca peut fonctionner si je n'ai"
type textarea "x"
type textarea "Est ce que ca peut fonctionner si je n'ai p"
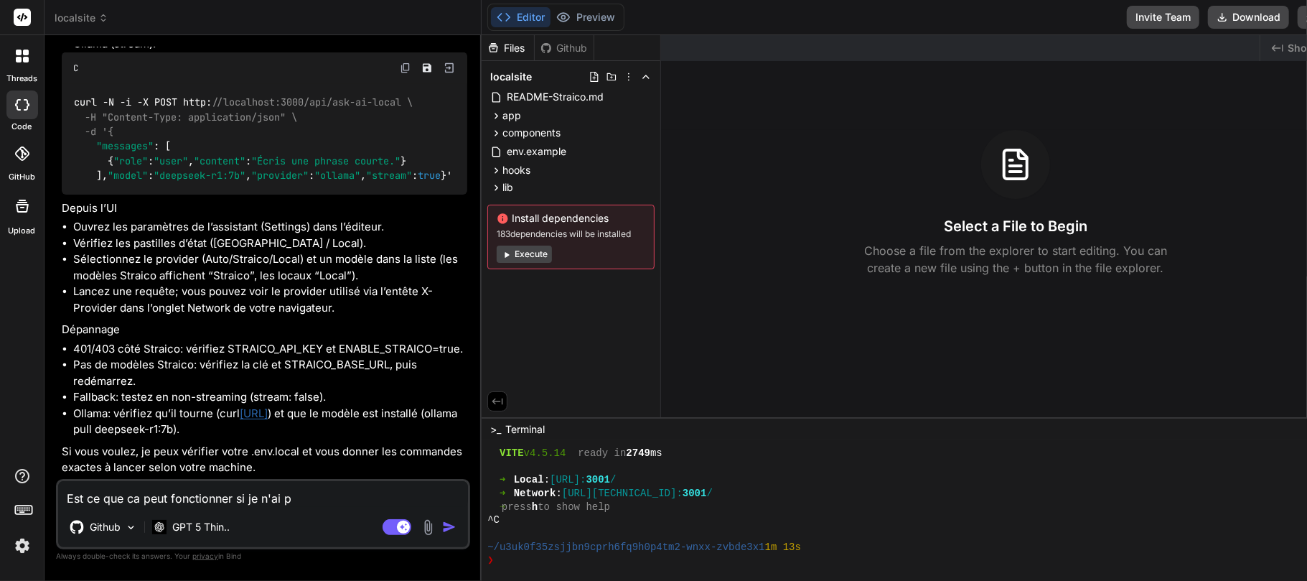
type textarea "x"
type textarea "Est ce que ca peut fonctionner si je n'ai pa"
type textarea "x"
type textarea "Est ce que ca peut fonctionner si je n'ai pas"
type textarea "x"
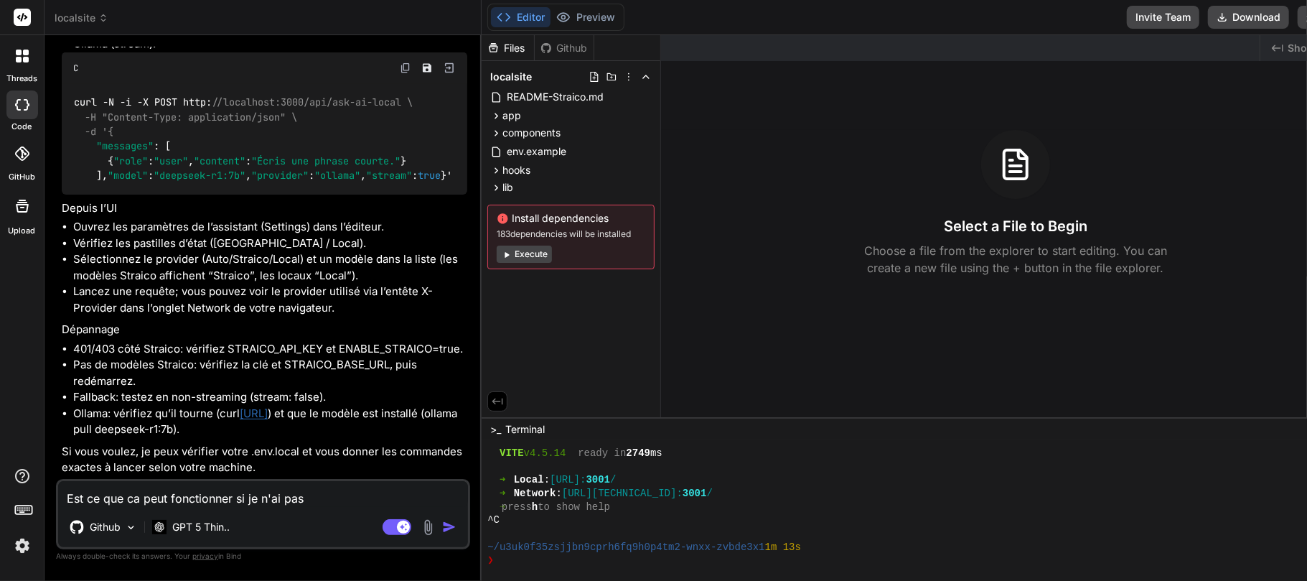
type textarea "Est ce que ca peut fonctionner si je n'ai pas"
type textarea "x"
type textarea "Est ce que ca peut fonctionner si je n'ai pas o"
type textarea "x"
type textarea "Est ce que ca peut fonctionner si je n'ai pas ol"
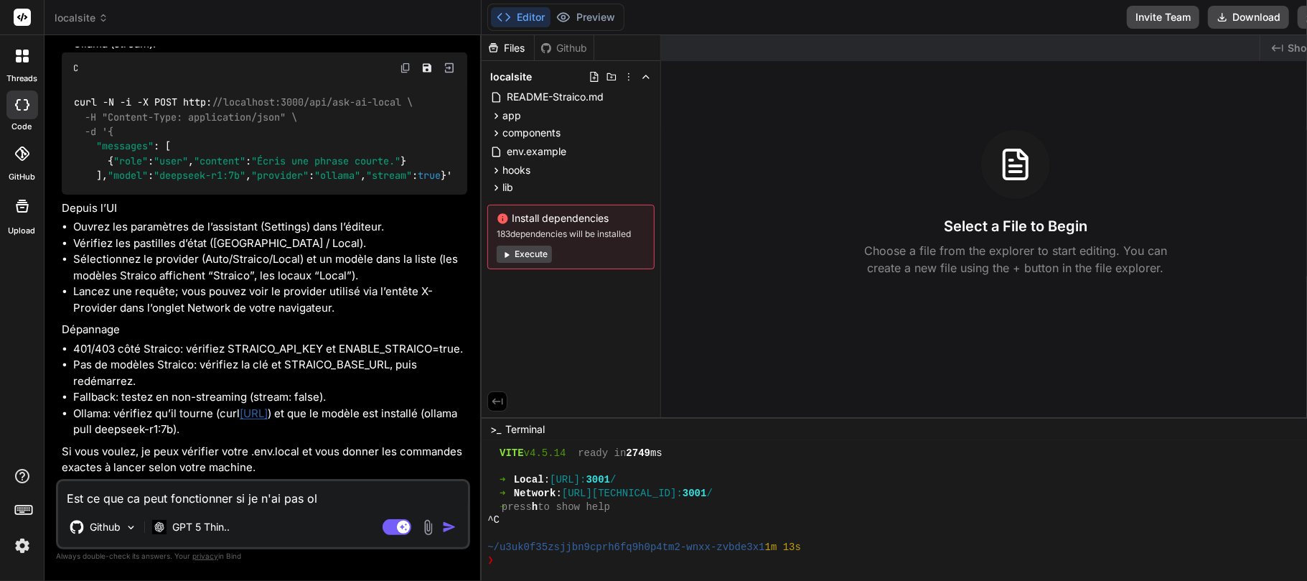
type textarea "x"
type textarea "Est ce que ca peut fonctionner si je n'ai pas oll"
type textarea "x"
type textarea "Est ce que ca peut fonctionner si je n'ai pas olla"
type textarea "x"
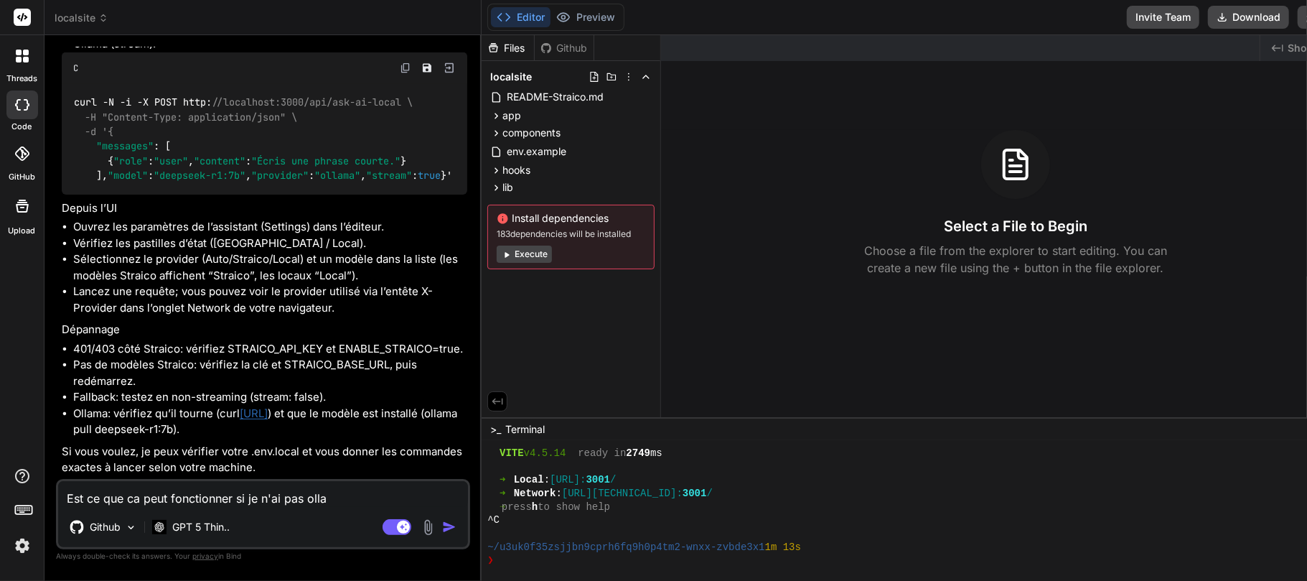
type textarea "Est ce que ca peut fonctionner si je n'ai pas ollam"
type textarea "x"
type textarea "Est ce que ca peut fonctionner si je n'ai pas ollama"
type textarea "x"
type textarea "Est ce que ca peut fonctionner si je n'ai pas ollama"
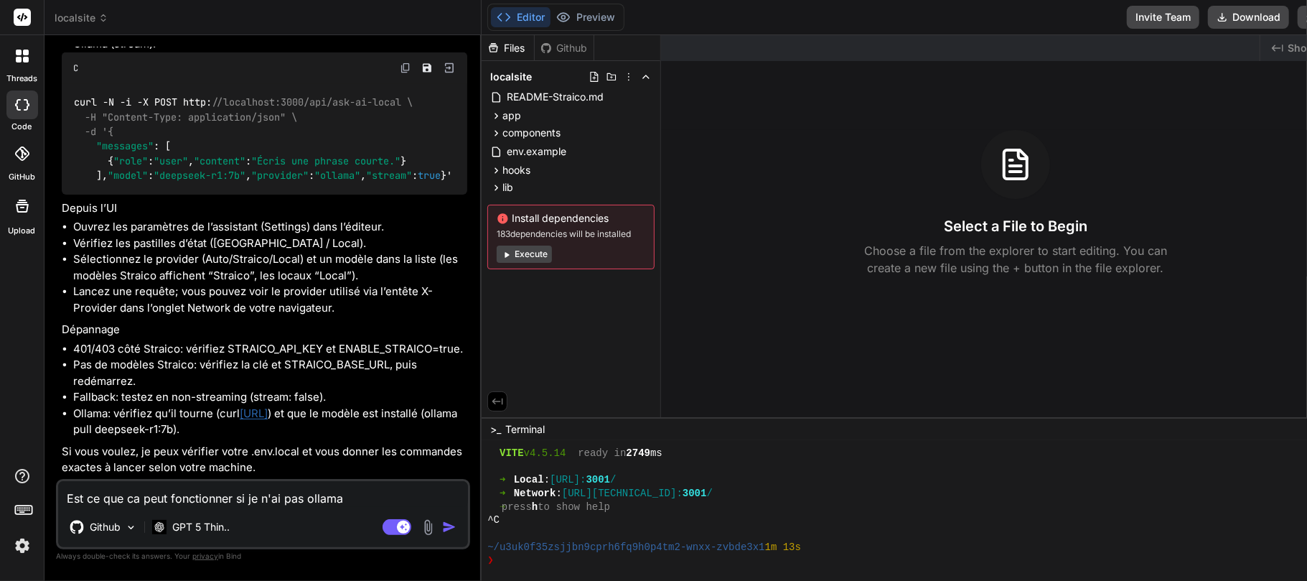
type textarea "x"
type textarea "Est ce que ca peut fonctionner si je n'ai pas ollama ?"
type textarea "x"
type textarea "Est ce que ca peut fonctionner si je n'ai pas ollama ?"
type textarea "x"
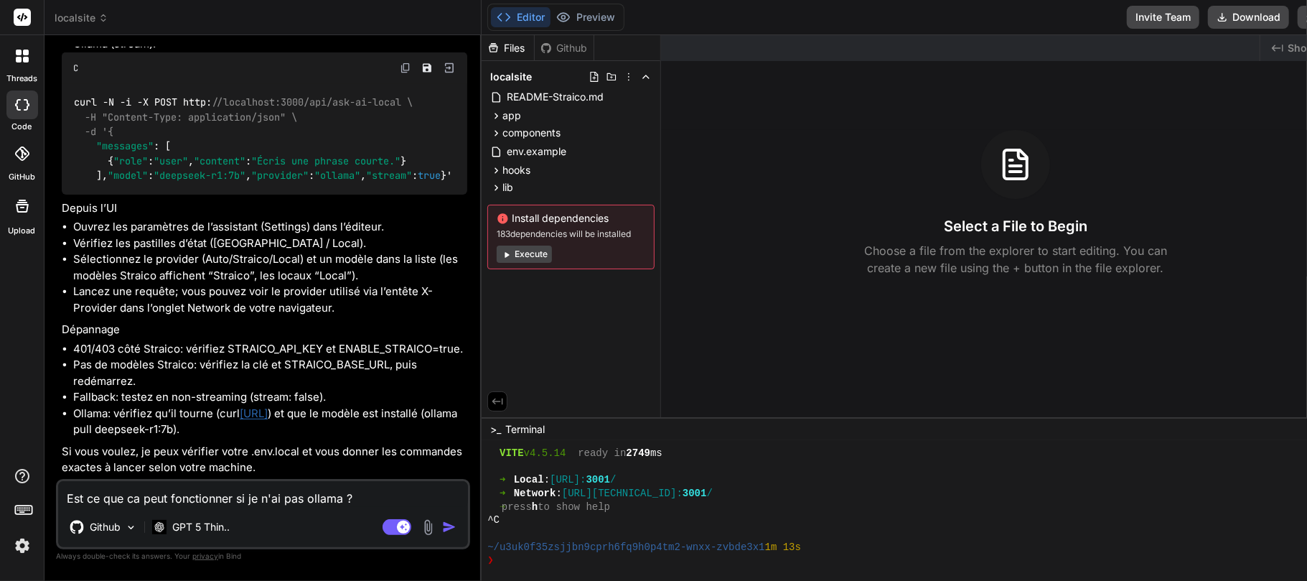
type textarea "Est ce que ca peut fonctionner si je n'ai pas ollama ? S"
type textarea "x"
type textarea "Est ce que ca peut fonctionner si je n'ai pas ollama ? Si"
type textarea "x"
type textarea "Est ce que ca peut fonctionner si je n'ai pas ollama ? Sio"
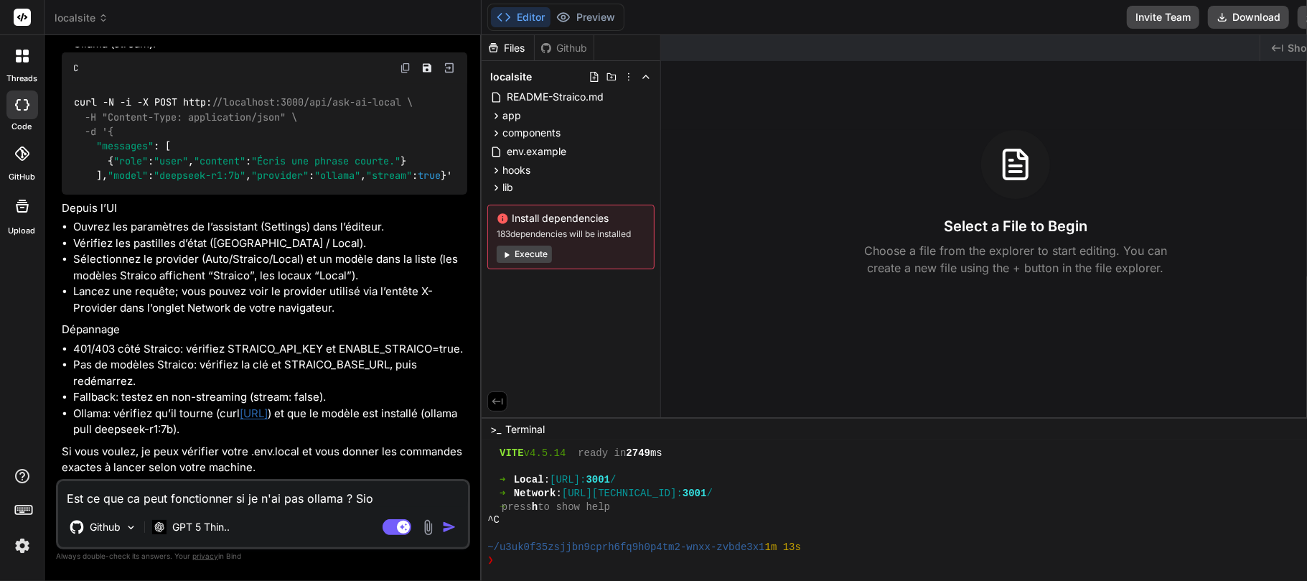
type textarea "x"
type textarea "Est ce que ca peut fonctionner si je n'ai pas ollama ? [GEOGRAPHIC_DATA]"
type textarea "x"
type textarea "Est ce que ca peut fonctionner si je n'ai pas ollama ? Sio"
type textarea "x"
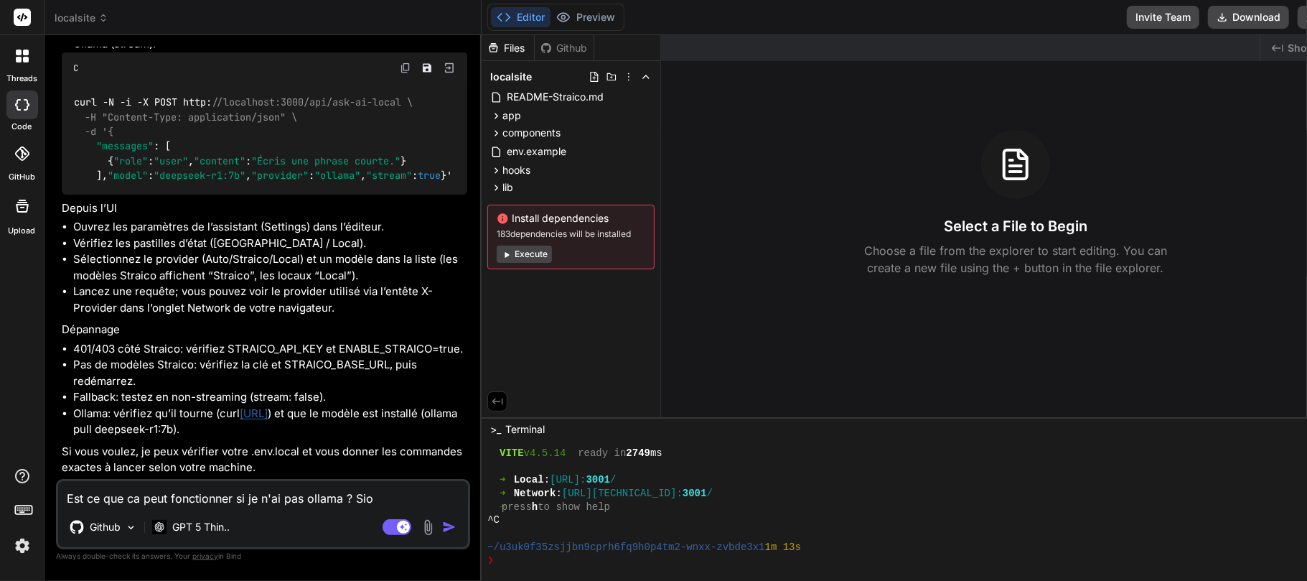
type textarea "Est ce que ca peut fonctionner si je n'ai pas ollama ? Si"
type textarea "x"
type textarea "Est ce que ca peut fonctionner si je n'ai pas ollama ? Sin"
type textarea "x"
type textarea "Est ce que ca peut fonctionner si je n'ai pas ollama ? Sino"
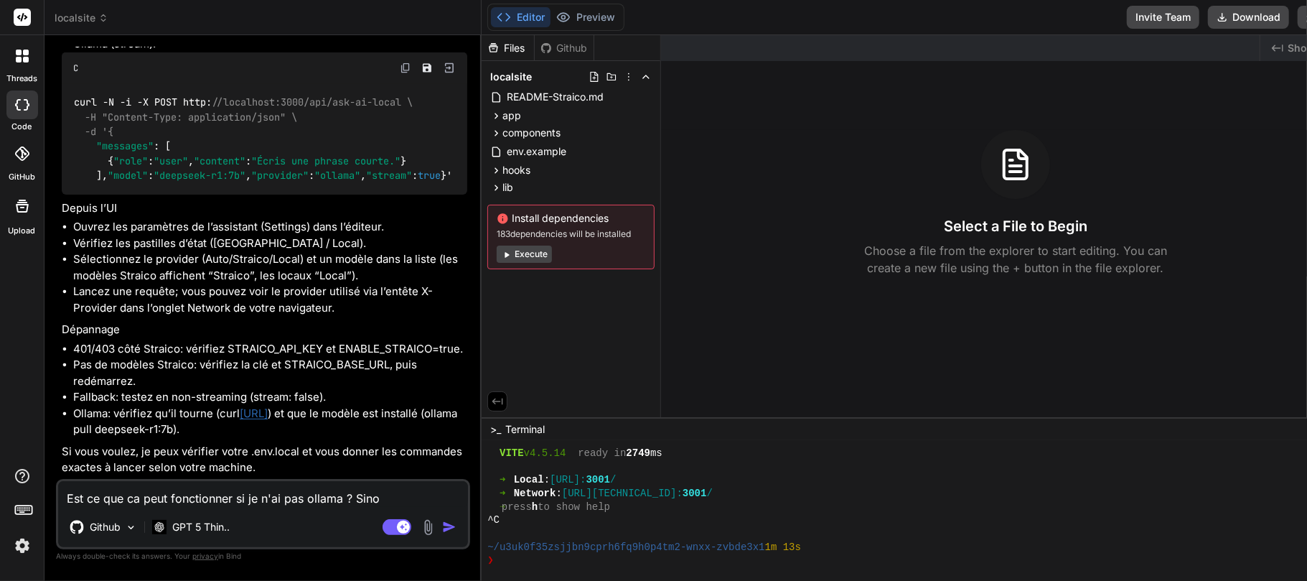
type textarea "x"
type textarea "Est ce que ca peut fonctionner si je n'ai pas ollama ? Sinon"
type textarea "x"
type textarea "Est ce que ca peut fonctionner si je n'ai pas ollama ? [GEOGRAPHIC_DATA],"
type textarea "x"
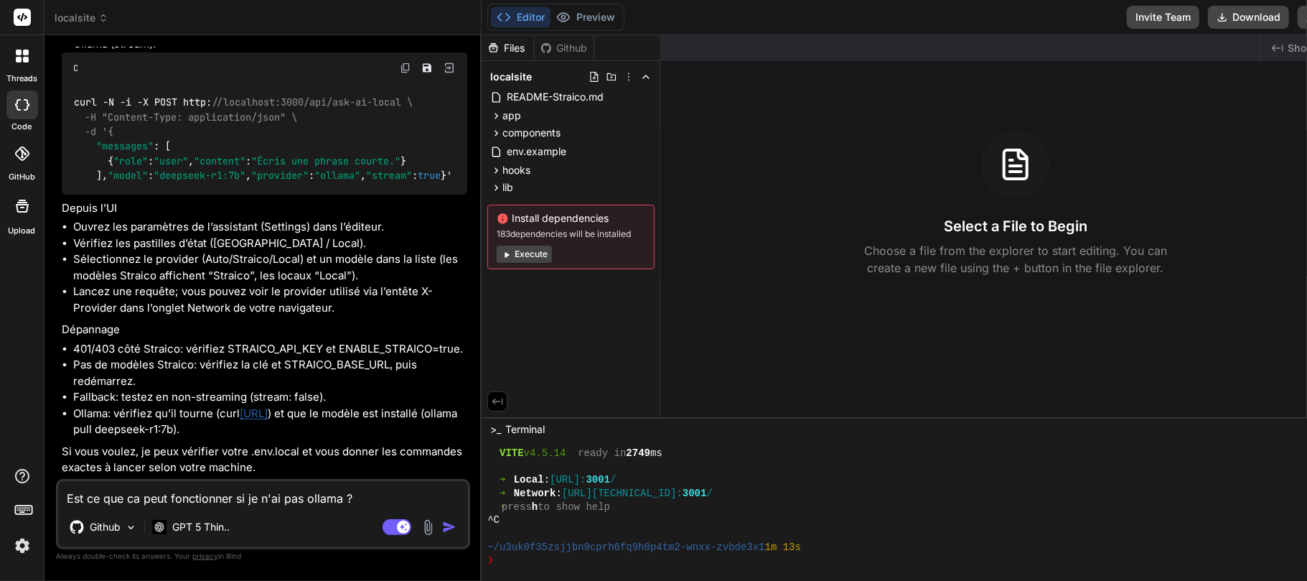
type textarea "Est ce que ca peut fonctionner si je n'ai pas ollama ? [GEOGRAPHIC_DATA],"
type textarea "x"
type textarea "Est ce que ca peut fonctionner si je n'ai pas ollama ? Sinon, e"
type textarea "x"
type textarea "Est ce que ca peut fonctionner si je n'ai pas ollama ? Sinon, es"
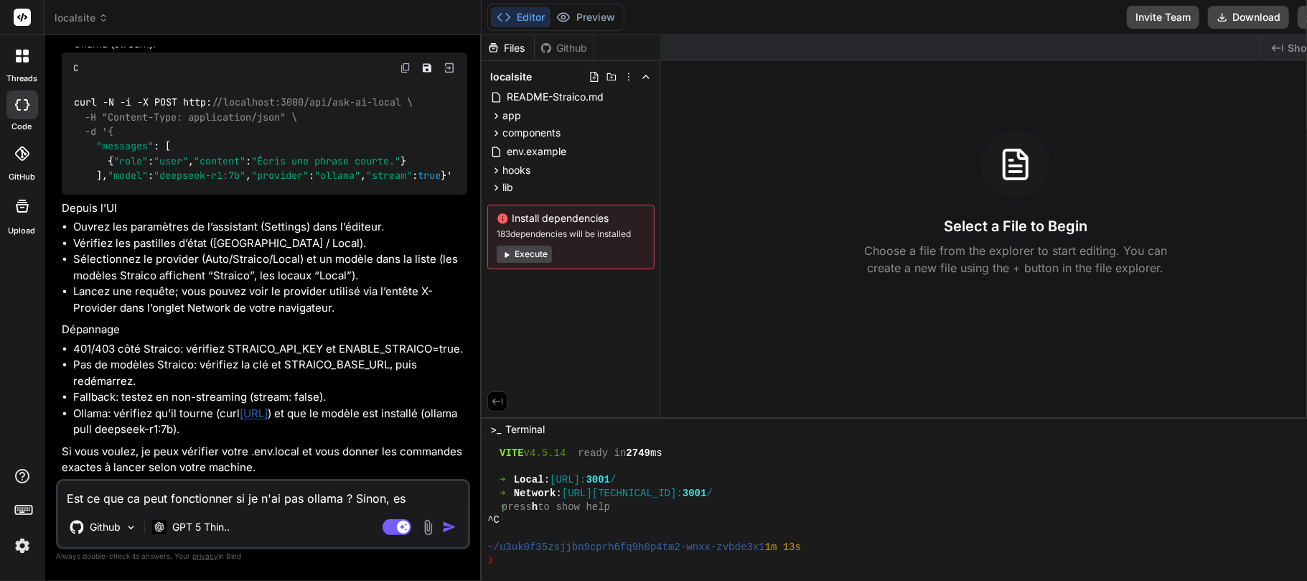
type textarea "x"
type textarea "Est ce que ca peut fonctionner si je n'ai pas ollama ? [GEOGRAPHIC_DATA], est"
type textarea "x"
type textarea "Est ce que ca peut fonctionner si je n'ai pas ollama ? [GEOGRAPHIC_DATA], est"
type textarea "x"
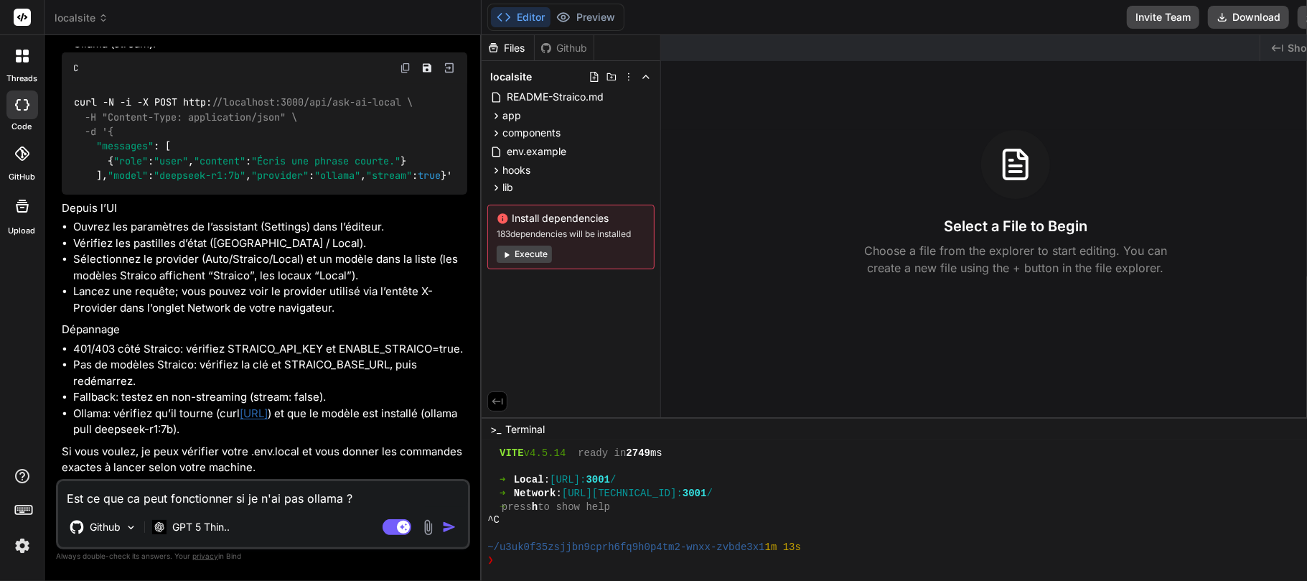
type textarea "Est ce que ca peut fonctionner si je n'ai pas ollama ? [GEOGRAPHIC_DATA], est i"
type textarea "x"
type textarea "Est ce que ca peut fonctionner si je n'ai pas ollama ? Sinon, est il"
type textarea "x"
type textarea "Est ce que ca peut fonctionner si je n'ai pas ollama ? Sinon, est il"
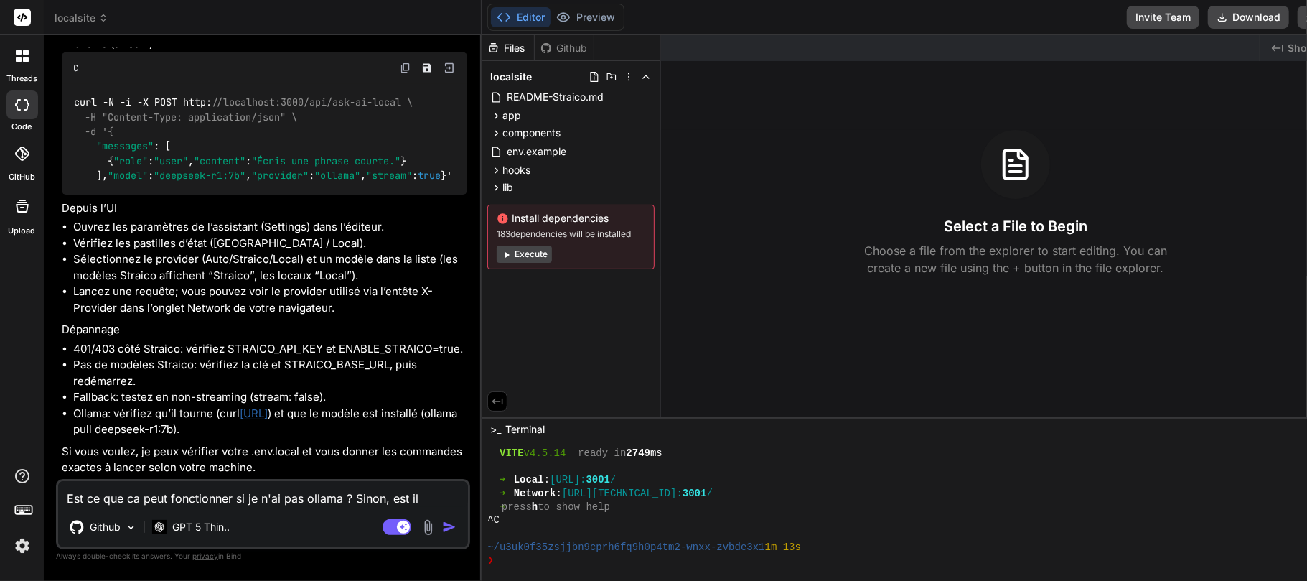
type textarea "x"
type textarea "Est ce que ca peut fonctionner si je n'ai pas ollama ? Sinon, est il p"
type textarea "x"
type textarea "Est ce que ca peut fonctionner si je n'ai pas ollama ? Sinon, est il po"
type textarea "x"
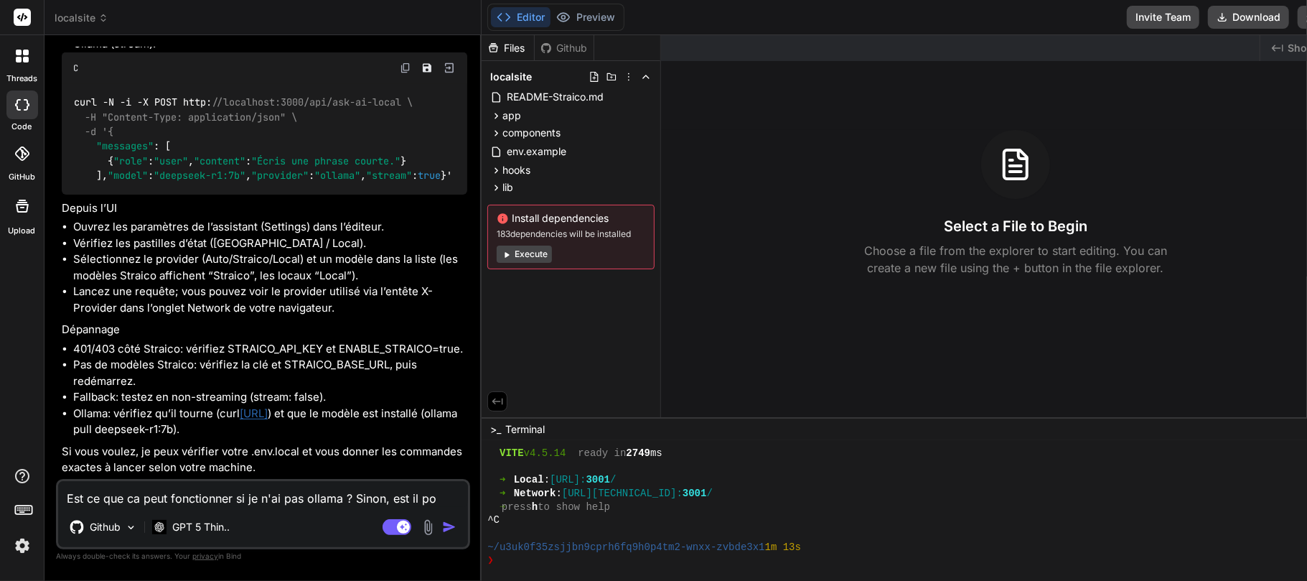
type textarea "Est ce que ca peut fonctionner si je n'ai pas ollama ? Sinon, est il pos"
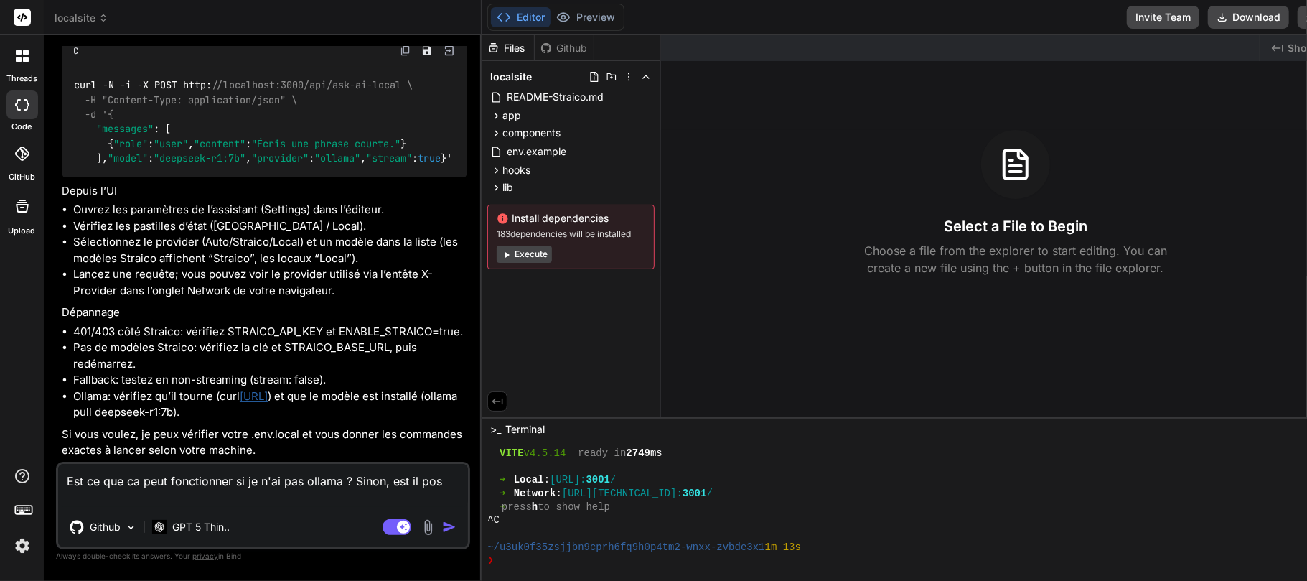
type textarea "x"
type textarea "Est ce que ca peut fonctionner si je n'ai pas ollama ? Sinon, est il poss"
type textarea "x"
type textarea "Est ce que ca peut fonctionner si je n'ai pas ollama ? Sinon, est il possi"
type textarea "x"
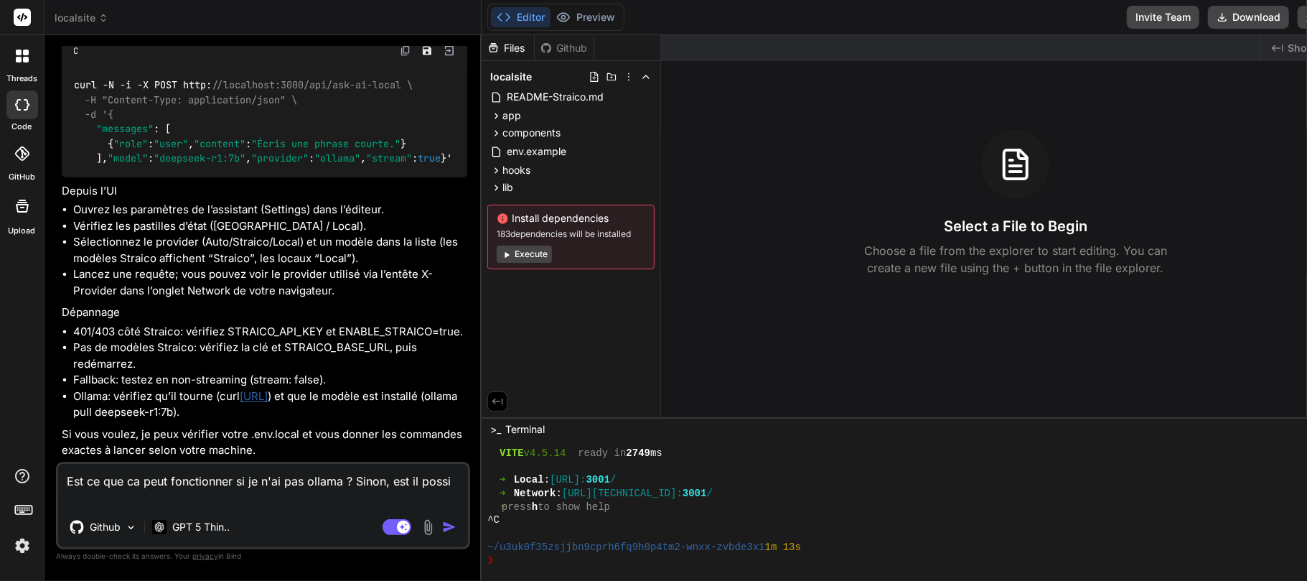
type textarea "Est ce que ca peut fonctionner si je n'ai pas ollama ? Sinon, est il possib"
type textarea "x"
type textarea "Est ce que ca peut fonctionner si je n'ai pas ollama ? Sinon, est il possibl"
type textarea "x"
type textarea "Est ce que ca peut fonctionner si je n'ai pas ollama ? Sinon, est il possible"
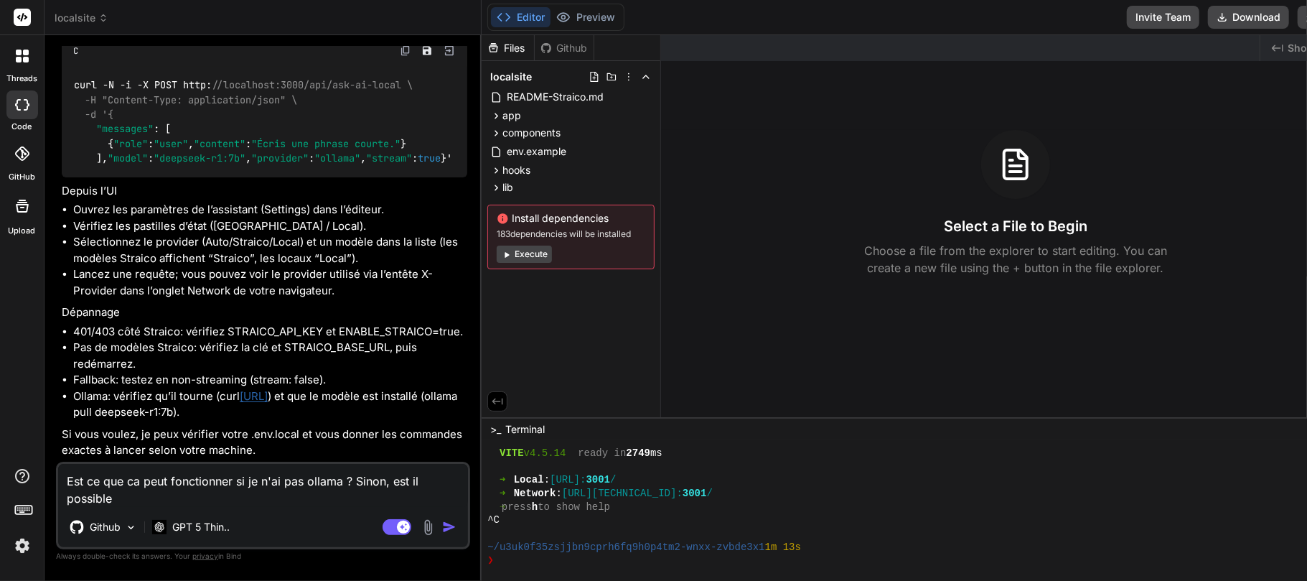
type textarea "x"
type textarea "Est ce que ca peut fonctionner si je n'ai pas ollama ? Sinon, est il possible"
type textarea "x"
type textarea "Est ce que ca peut fonctionner si je n'ai pas ollama ? Sinon, est il possible d"
type textarea "x"
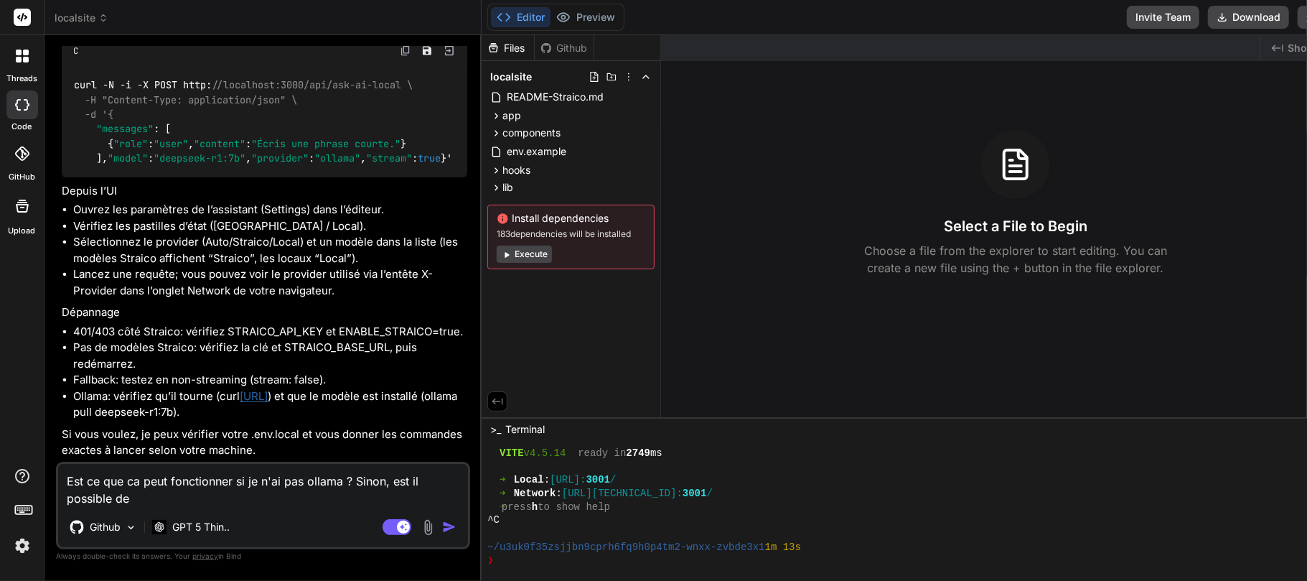
type textarea "Est ce que ca peut fonctionner si je n'ai pas ollama ? Sinon, est il possible de"
type textarea "x"
type textarea "Est ce que ca peut fonctionner si je n'ai pas ollama ? Sinon, est il possible d…"
type textarea "x"
type textarea "Est ce que ca peut fonctionner si je n'ai pas ollama ? Sinon, est il possible d…"
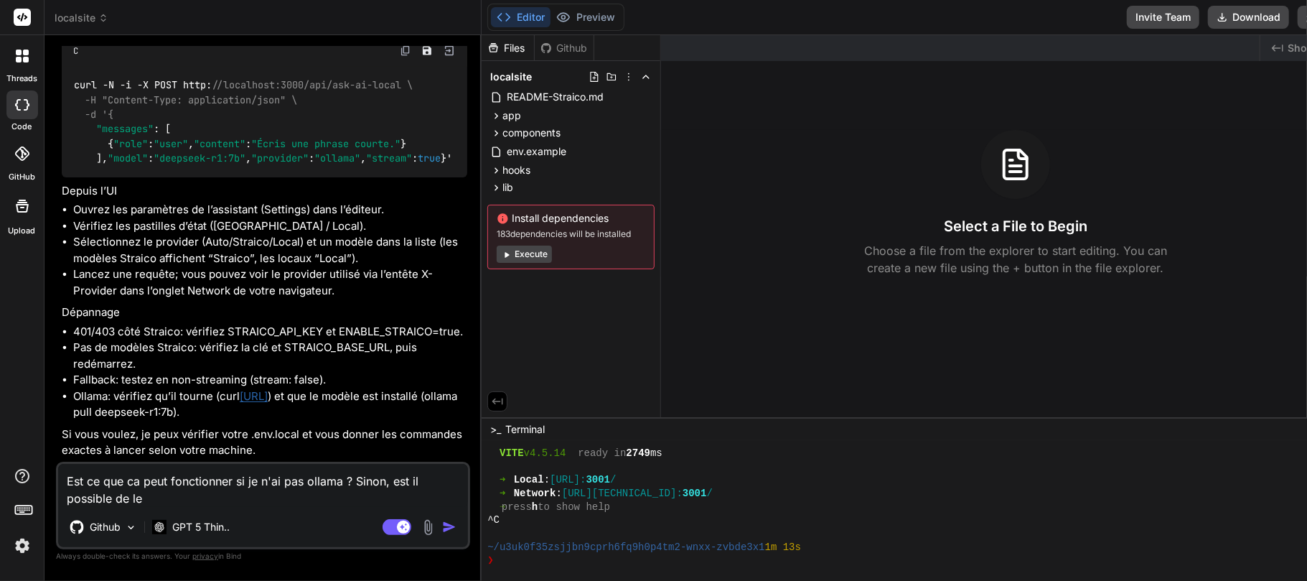
type textarea "x"
type textarea "Est ce que ca peut fonctionner si je n'ai pas ollama ? Sinon, est il possible d…"
type textarea "x"
type textarea "Est ce que ca peut fonctionner si je n'ai pas ollama ? Sinon, est il possible d…"
type textarea "x"
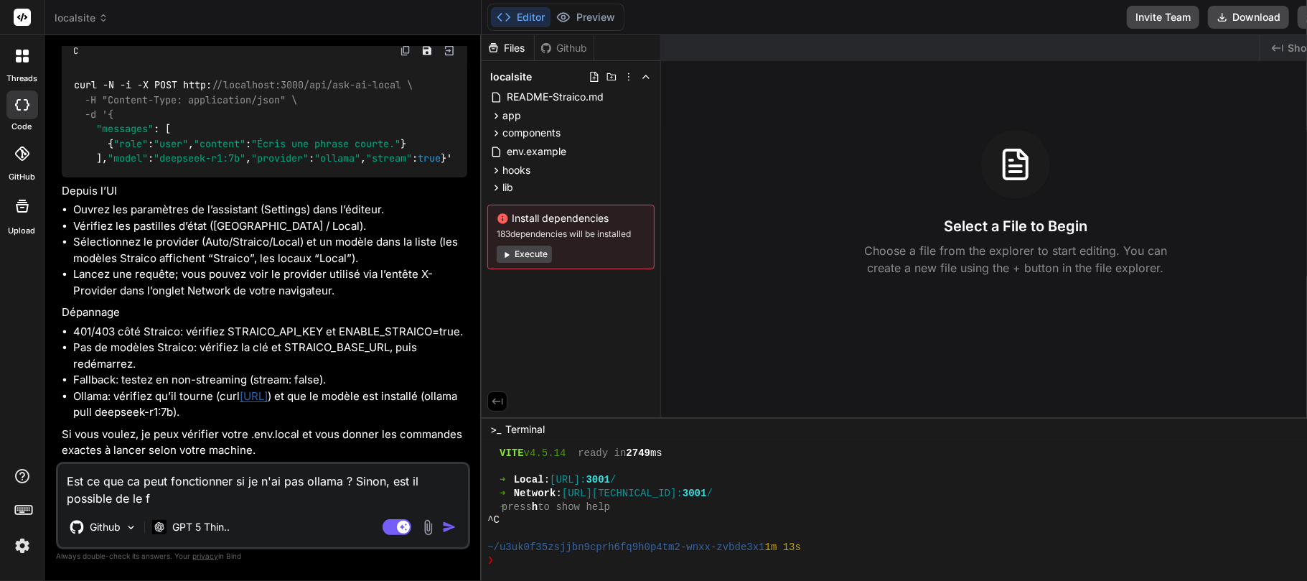
type textarea "Est ce que ca peut fonctionner si je n'ai pas ollama ? Sinon, est il possible d…"
type textarea "x"
type textarea "Est ce que ca peut fonctionner si je n'ai pas ollama ? Sinon, est il possible d…"
type textarea "x"
type textarea "Est ce que ca peut fonctionner si je n'ai pas ollama ? Sinon, est il possible d…"
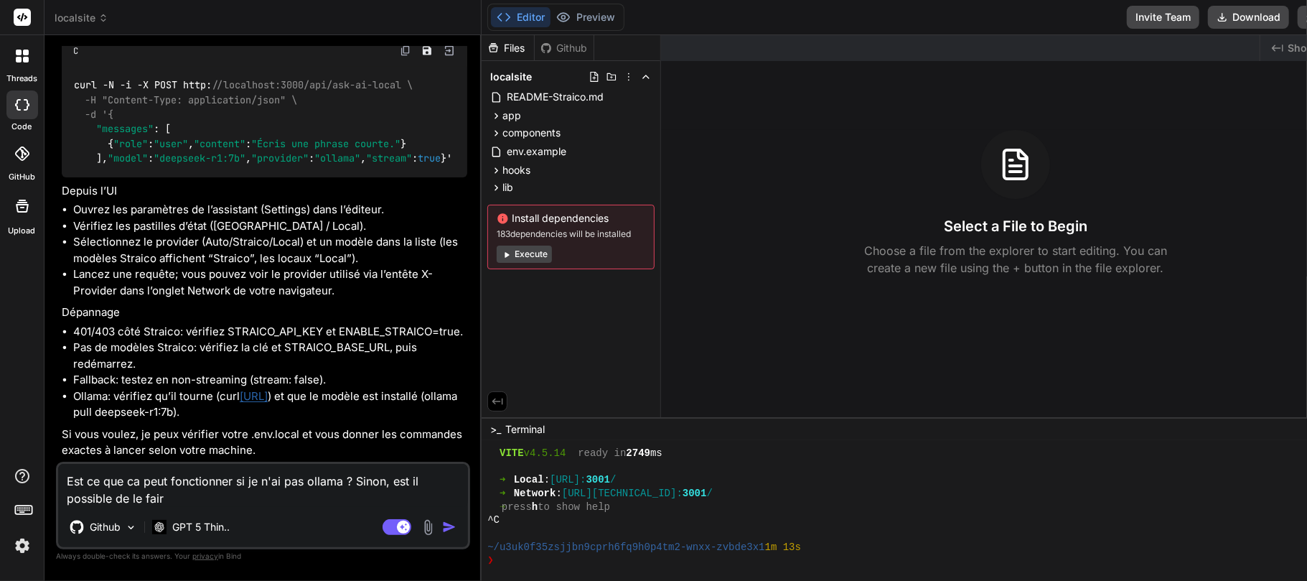
type textarea "x"
type textarea "Est ce que ca peut fonctionner si je n'ai pas ollama ? Sinon, est il possible d…"
type textarea "x"
type textarea "Est ce que ca peut fonctionner si je n'ai pas ollama ? Sinon, est il possible d…"
type textarea "x"
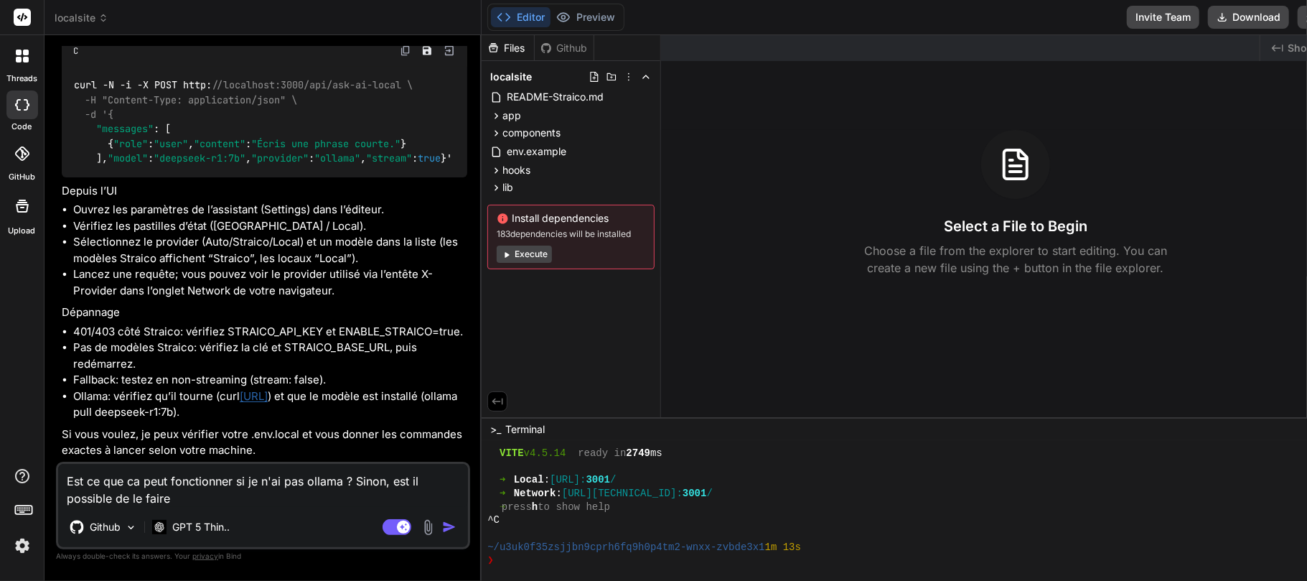
type textarea "Est ce que ca peut fonctionner si je n'ai pas ollama ? Sinon, est il possible d…"
type textarea "x"
type textarea "Est ce que ca peut fonctionner si je n'ai pas ollama ? Sinon, est il possible d…"
type textarea "x"
type textarea "Est ce que ca peut fonctionner si je n'ai pas ollama ? Sinon, est il possible d…"
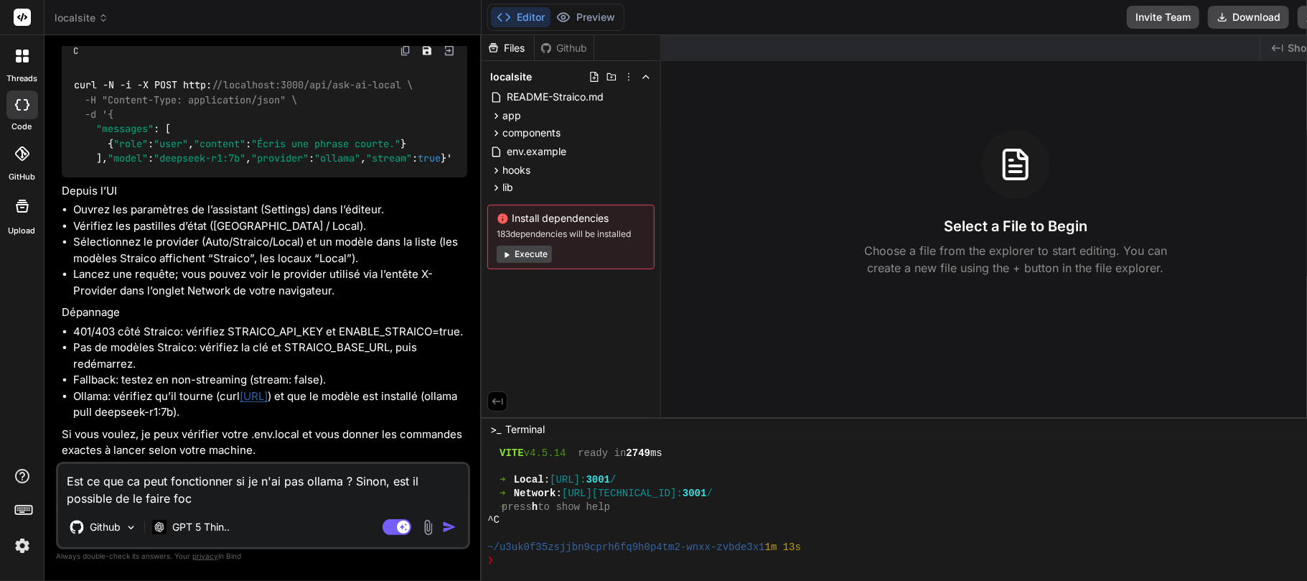
type textarea "x"
type textarea "Est ce que ca peut fonctionner si je n'ai pas ollama ? Sinon, est il possible d…"
type textarea "x"
type textarea "Est ce que ca peut fonctionner si je n'ai pas ollama ? Sinon, est il possible d…"
type textarea "x"
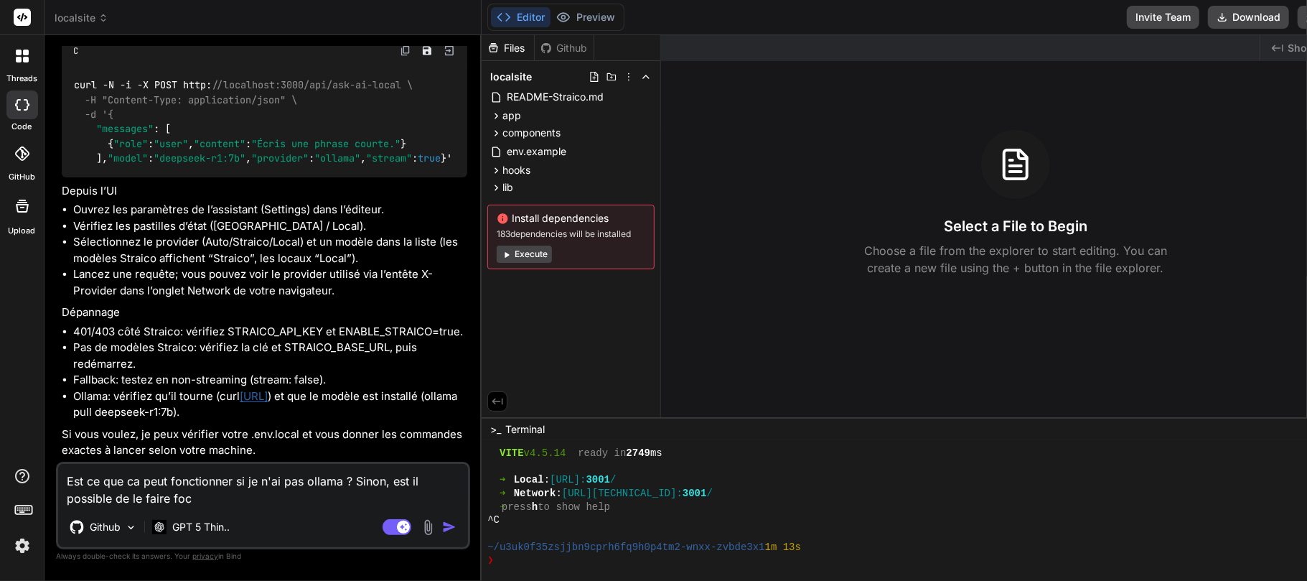
type textarea "Est ce que ca peut fonctionner si je n'ai pas ollama ? Sinon, est il possible d…"
type textarea "x"
type textarea "Est ce que ca peut fonctionner si je n'ai pas ollama ? Sinon, est il possible d…"
type textarea "x"
type textarea "Est ce que ca peut fonctionner si je n'ai pas ollama ? Sinon, est il possible d…"
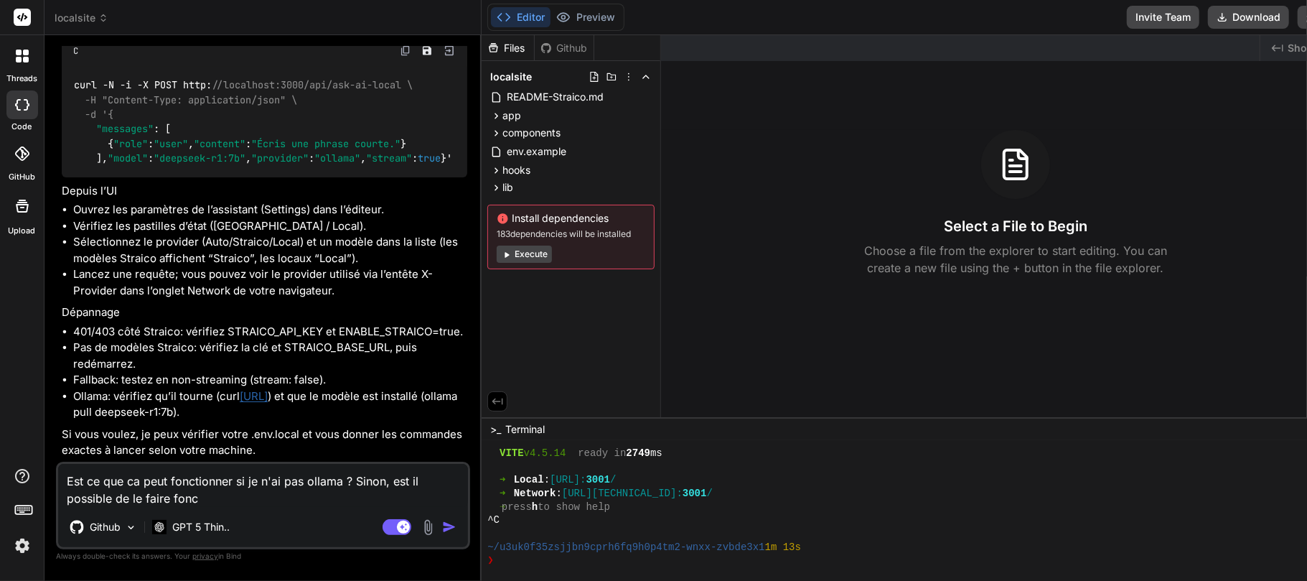
type textarea "x"
type textarea "Est ce que ca peut fonctionner si je n'ai pas ollama ? Sinon, est il possible d…"
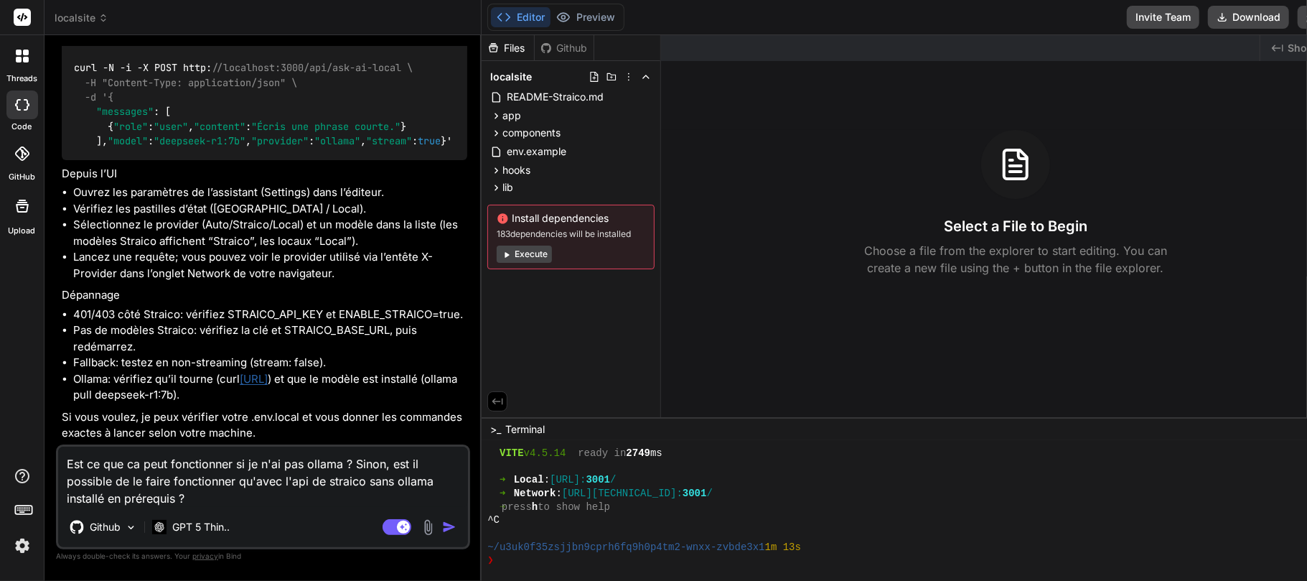
click at [442, 527] on img "button" at bounding box center [449, 527] width 14 height 14
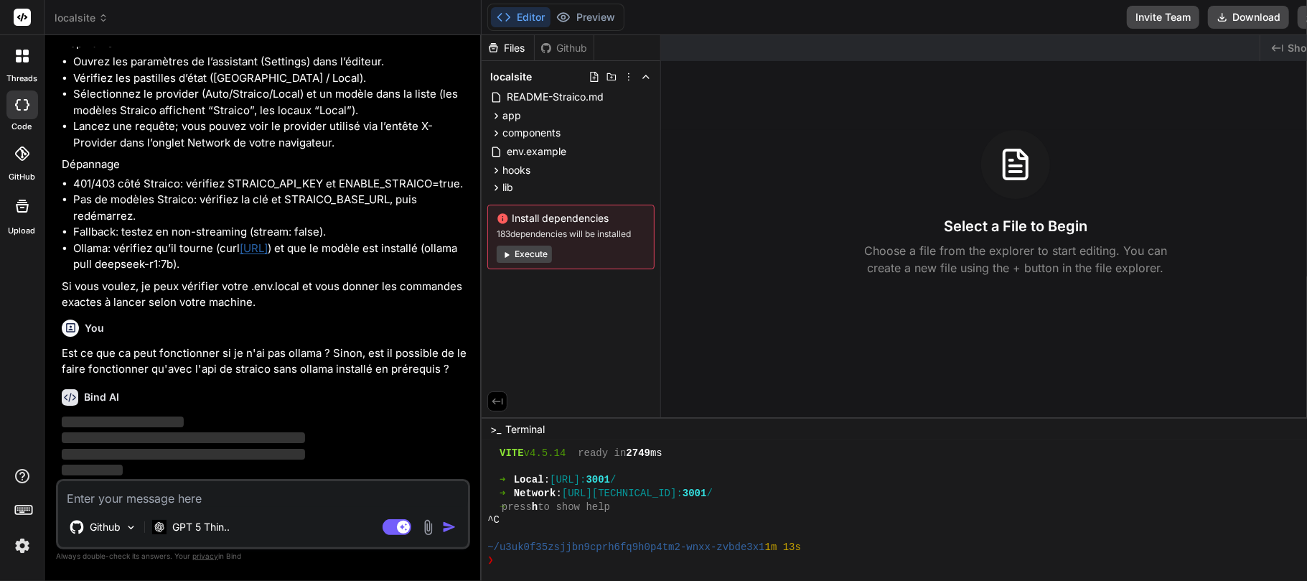
scroll to position [6317, 0]
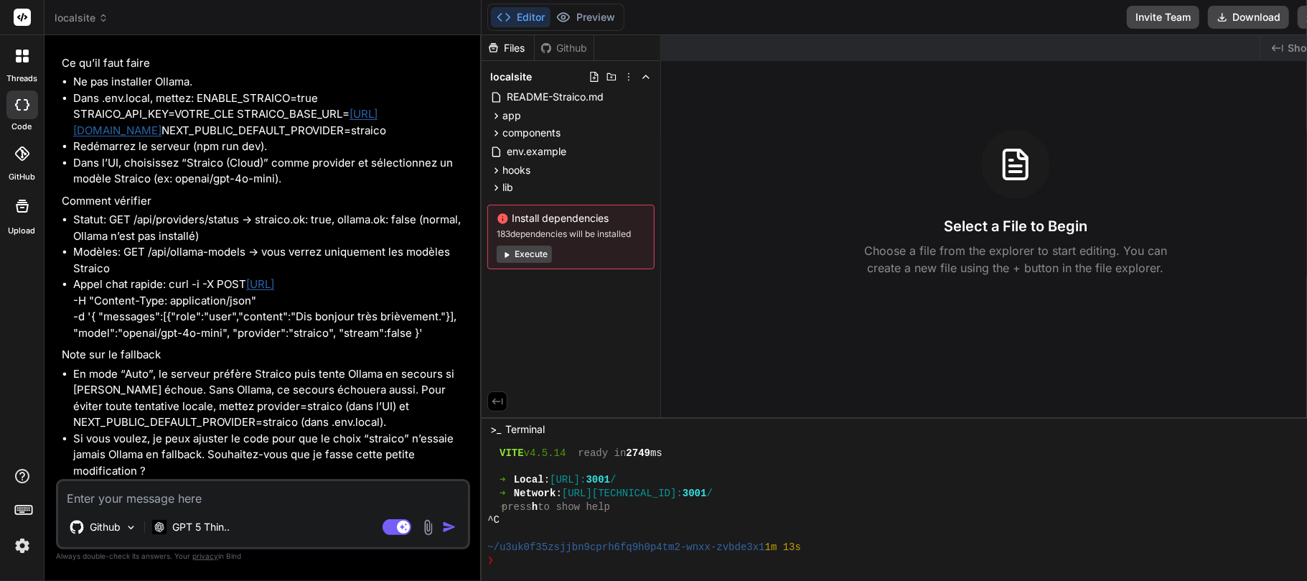
click at [87, 16] on span "localsite" at bounding box center [82, 18] width 54 height 14
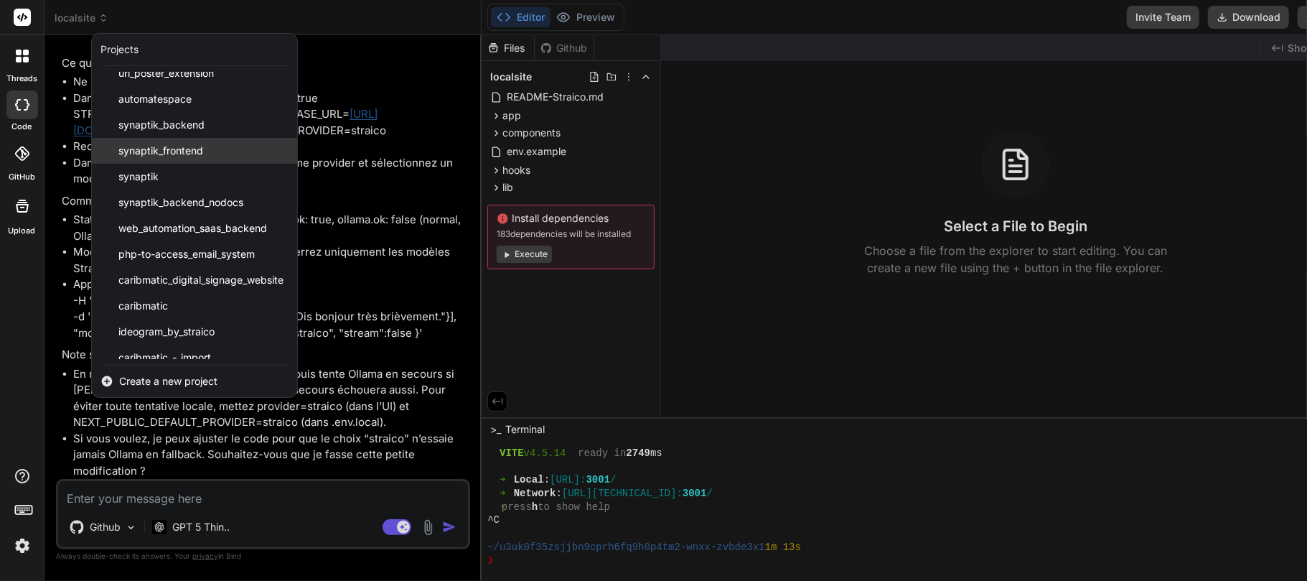
scroll to position [75, 0]
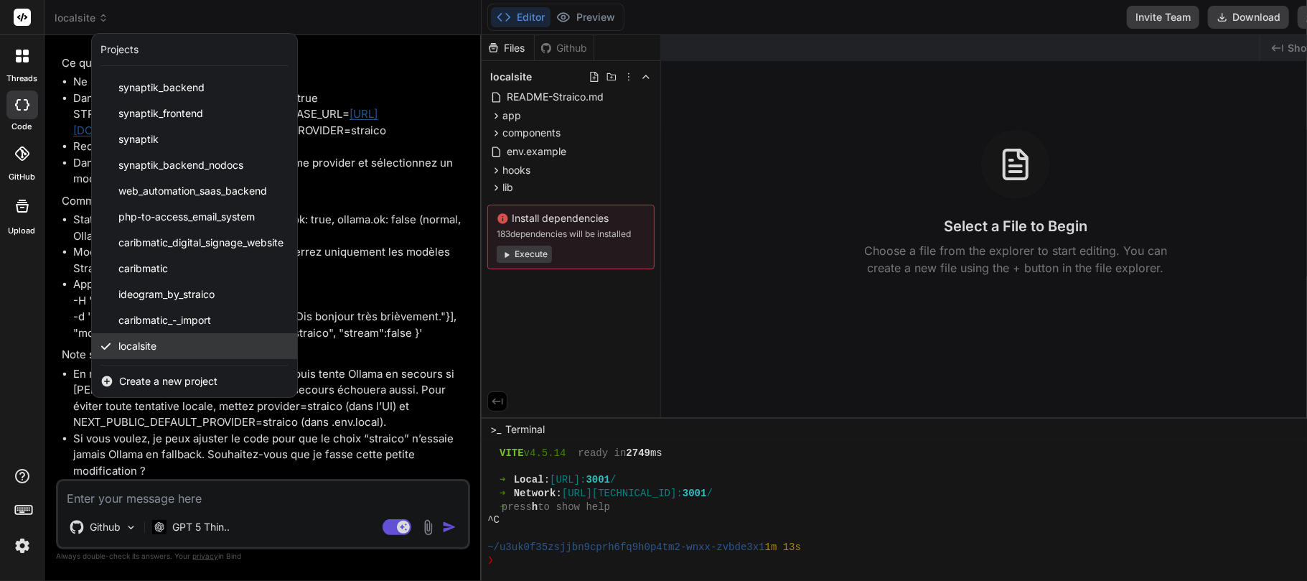
click at [201, 346] on div "localsite" at bounding box center [194, 346] width 205 height 26
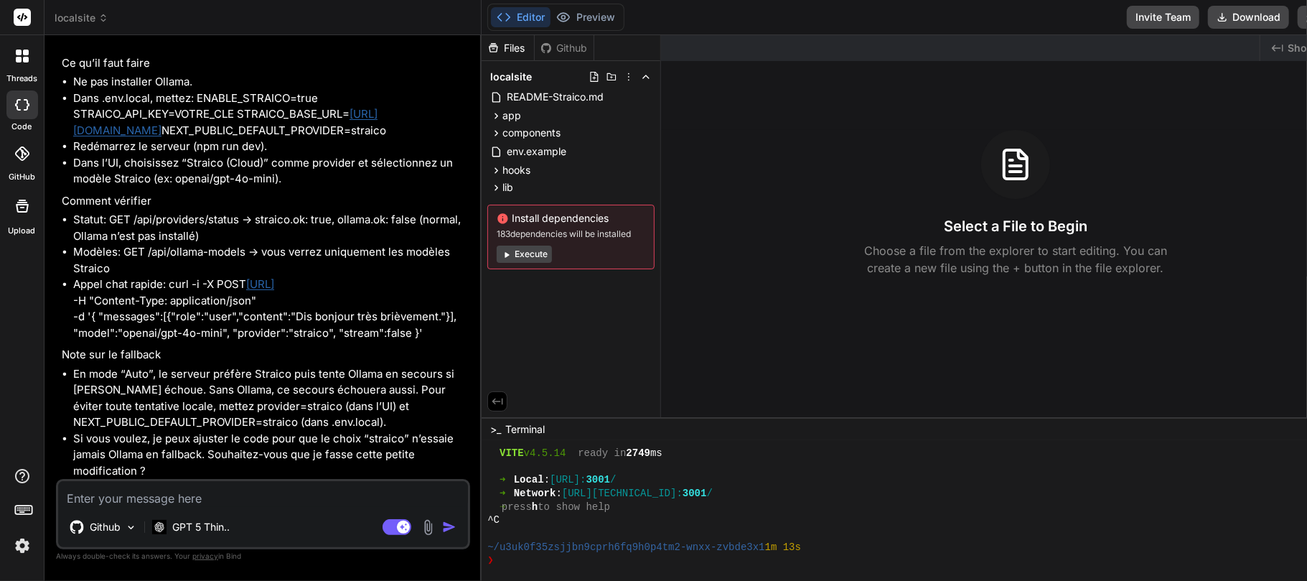
scroll to position [6702, 0]
